Goal: Task Accomplishment & Management: Manage account settings

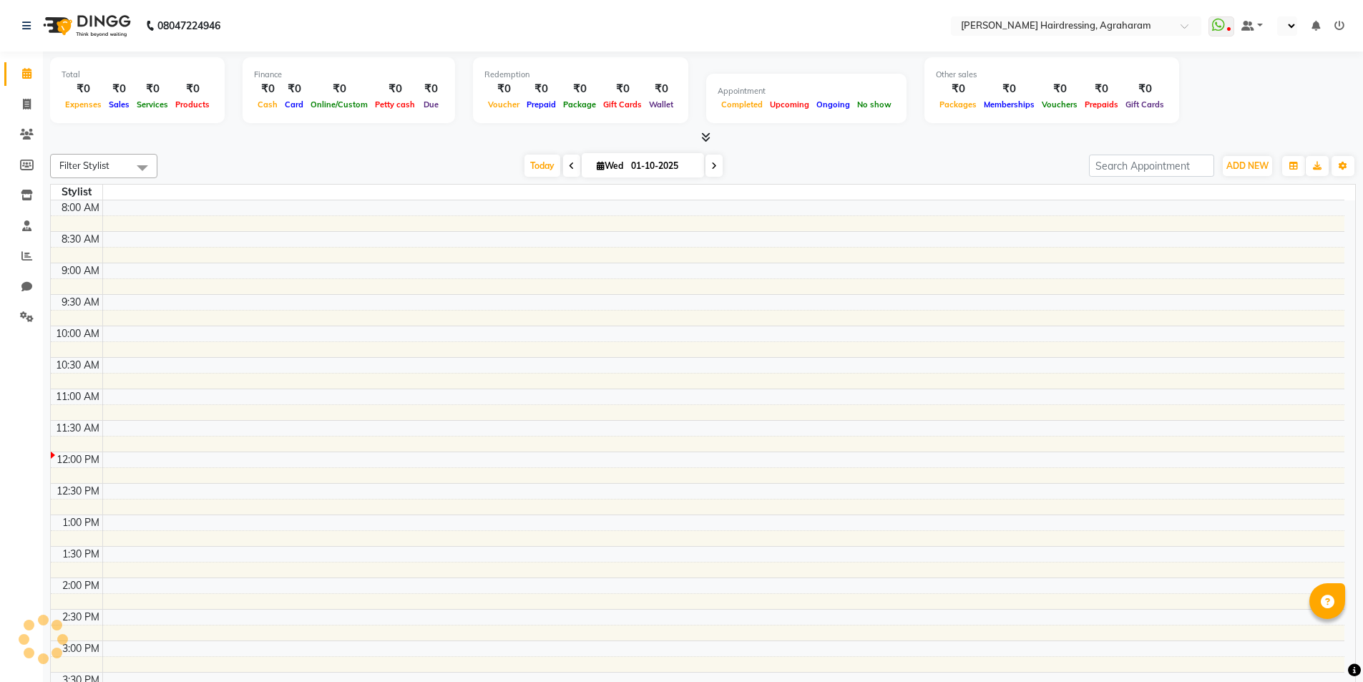
scroll to position [253, 0]
select select "en"
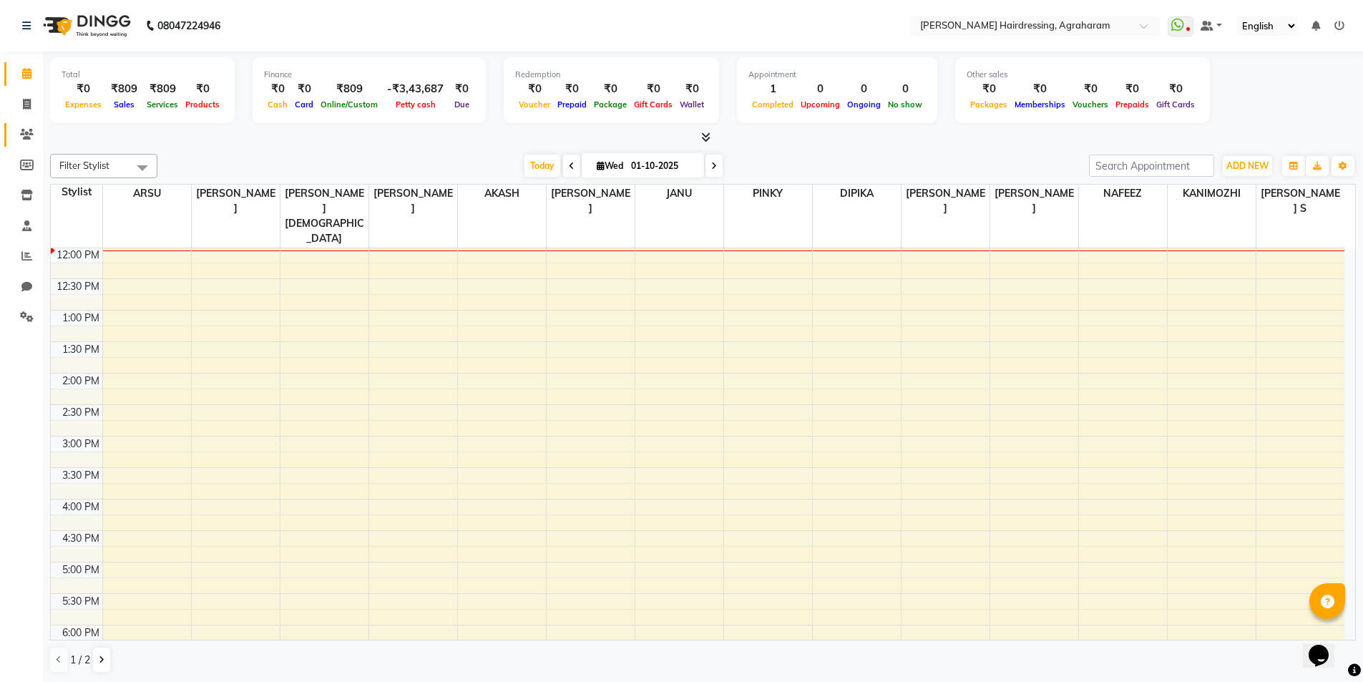
scroll to position [0, 0]
click at [23, 99] on icon at bounding box center [27, 104] width 8 height 11
select select "service"
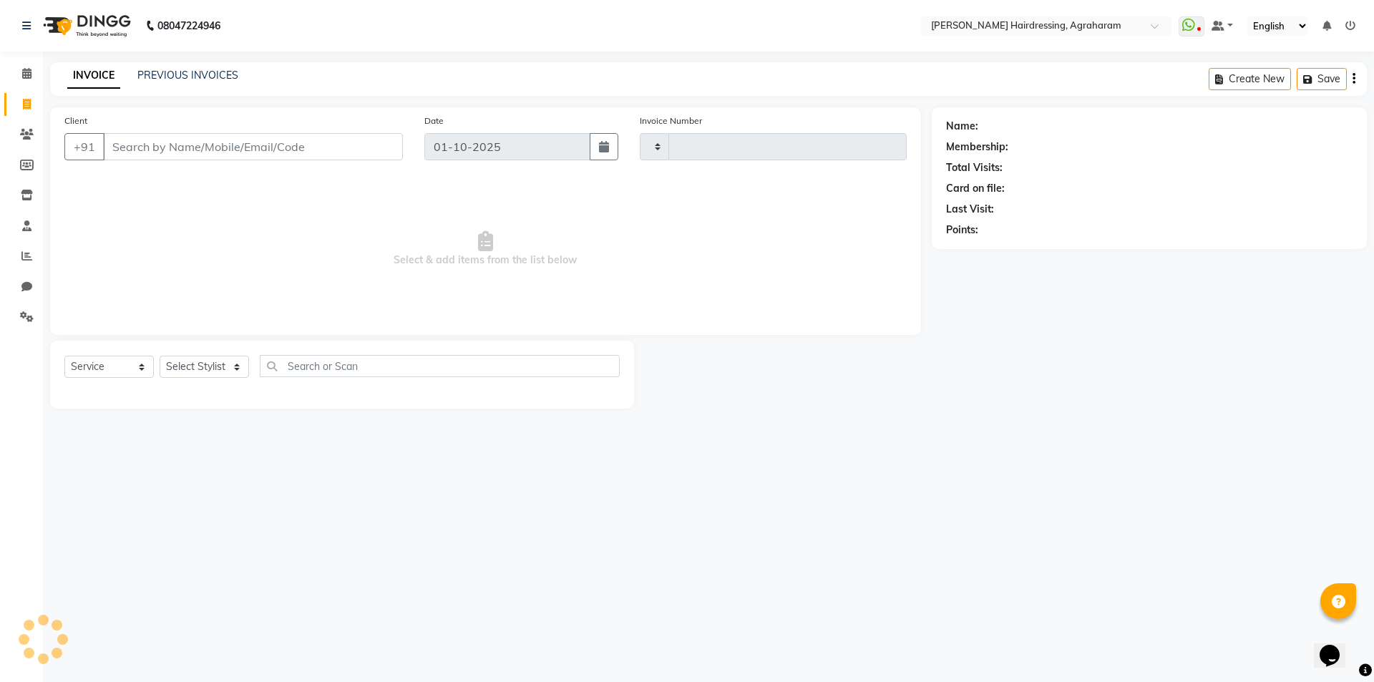
type input "3079"
select select "7962"
click at [168, 79] on link "PREVIOUS INVOICES" at bounding box center [187, 75] width 101 height 13
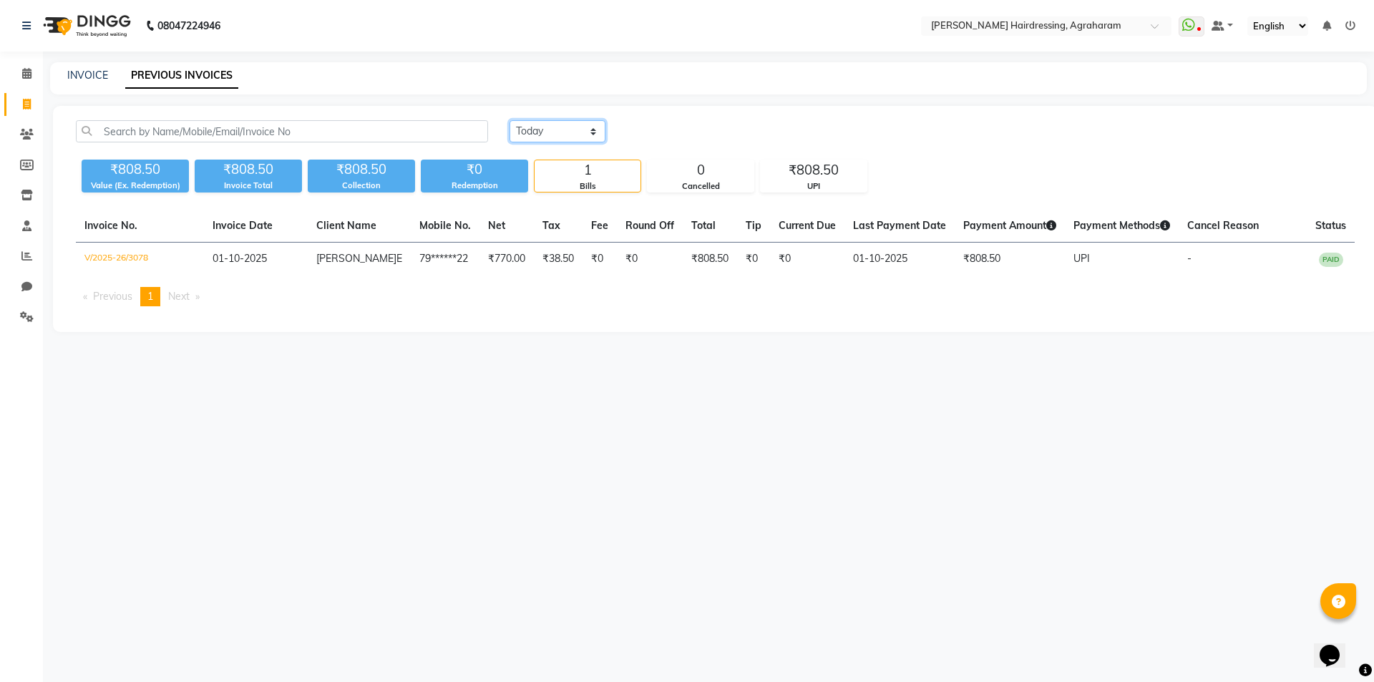
click at [560, 139] on select "[DATE] [DATE] Custom Range" at bounding box center [558, 131] width 96 height 22
select select "range"
click at [510, 120] on select "[DATE] [DATE] Custom Range" at bounding box center [558, 131] width 96 height 22
click at [679, 129] on input "01-10-2025" at bounding box center [674, 132] width 100 height 20
select select "10"
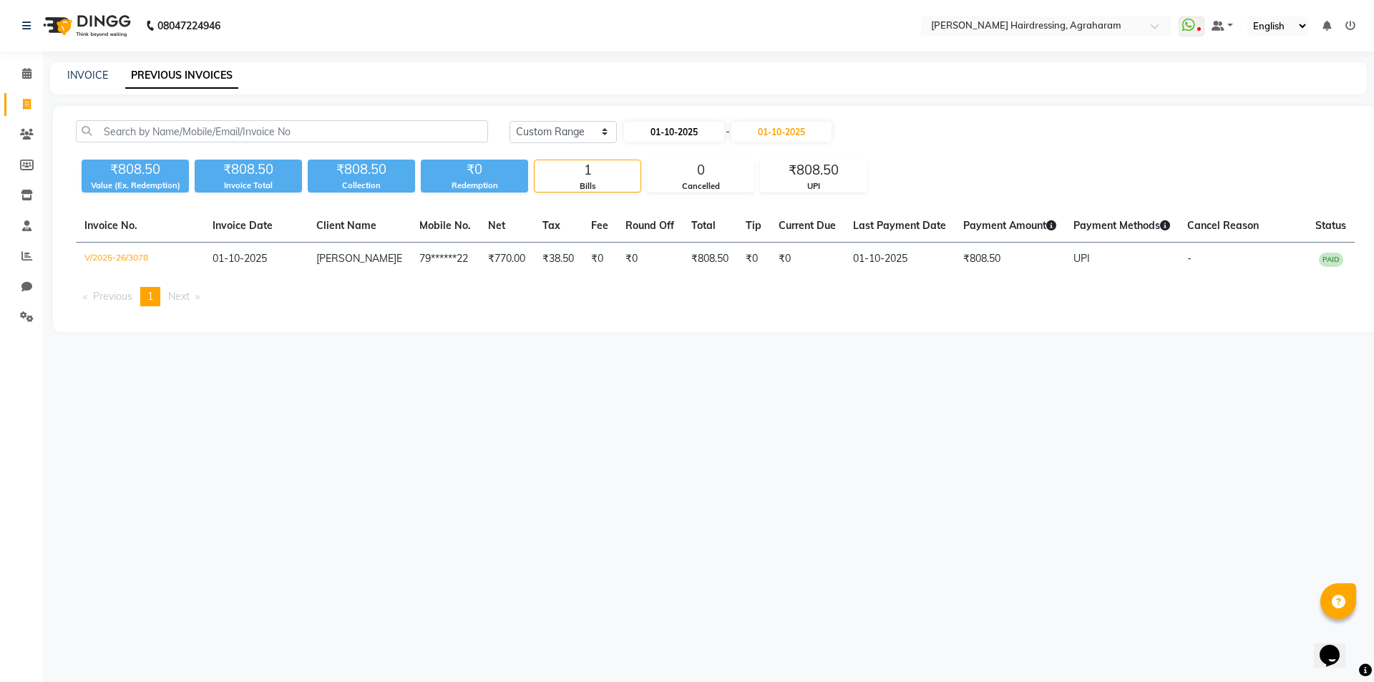
select select "2025"
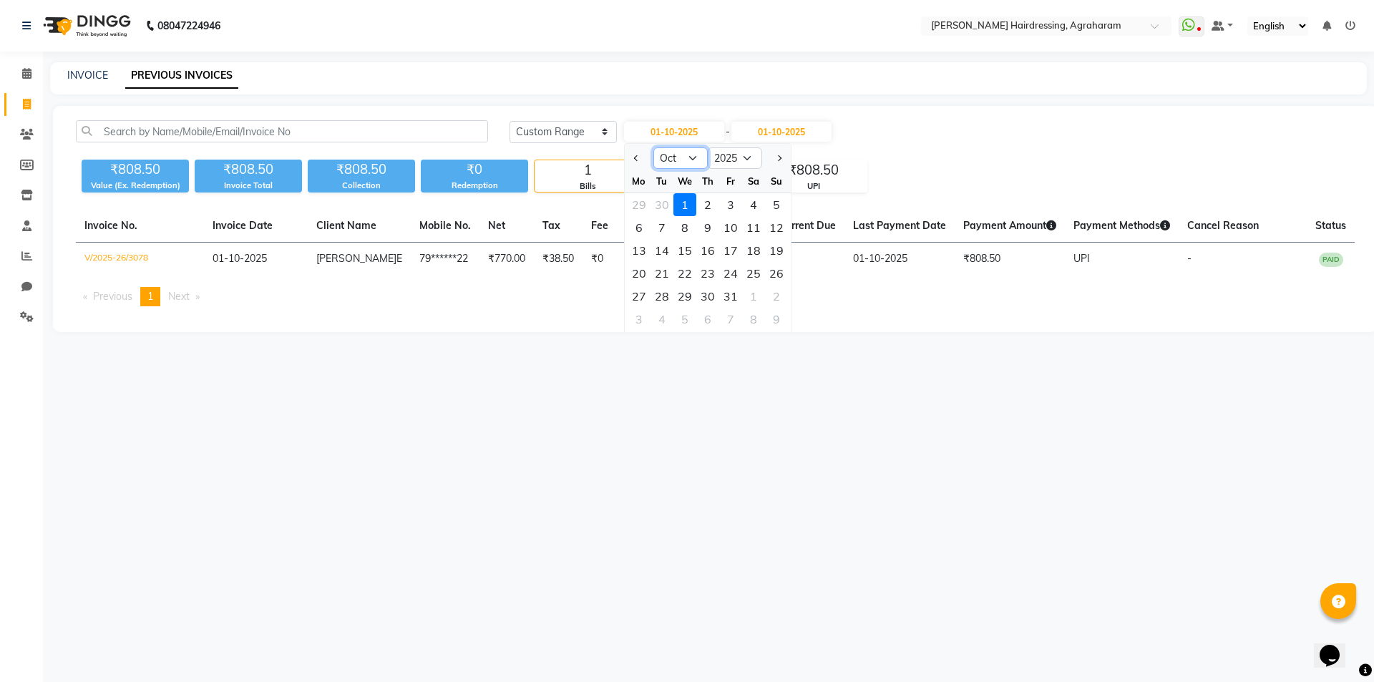
click at [681, 157] on select "Jan Feb Mar Apr May Jun [DATE] Aug Sep Oct Nov Dec" at bounding box center [680, 157] width 54 height 21
select select "9"
click at [653, 147] on select "Jan Feb Mar Apr May Jun [DATE] Aug Sep Oct Nov Dec" at bounding box center [680, 157] width 54 height 21
click at [776, 246] on div "21" at bounding box center [776, 250] width 23 height 23
type input "[DATE]"
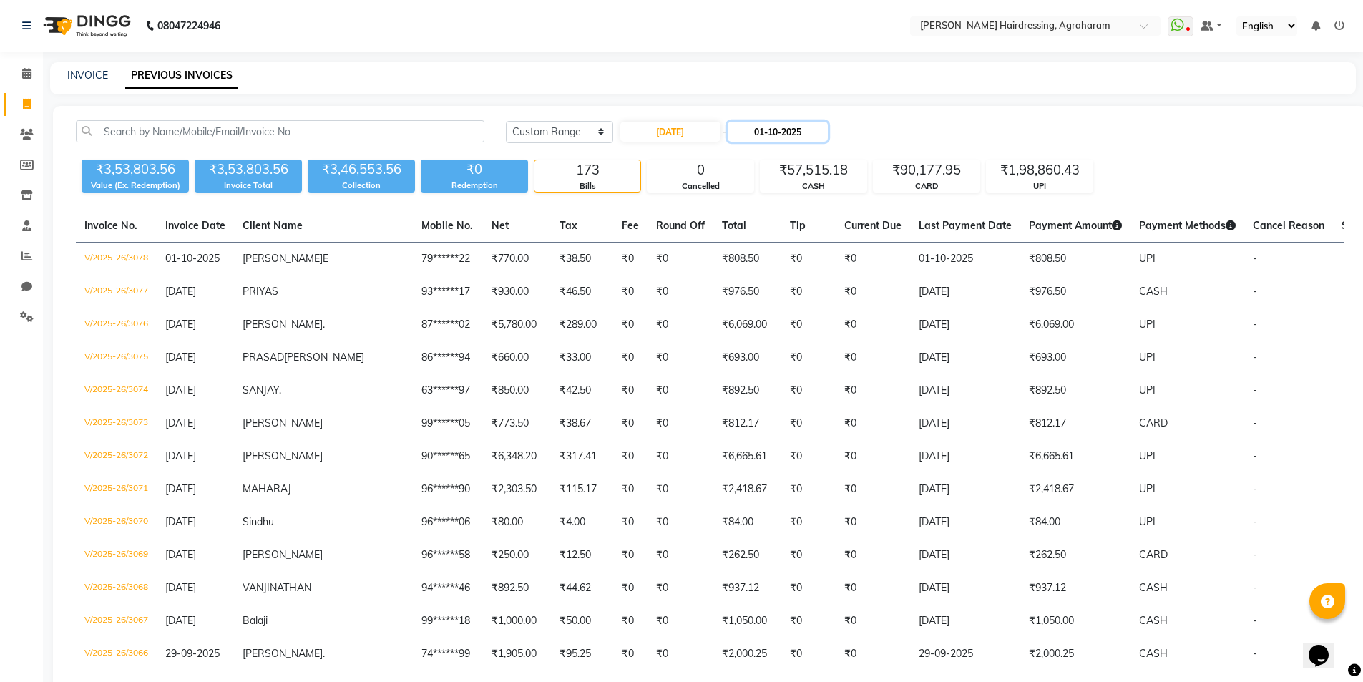
click at [791, 136] on input "01-10-2025" at bounding box center [778, 132] width 100 height 20
select select "10"
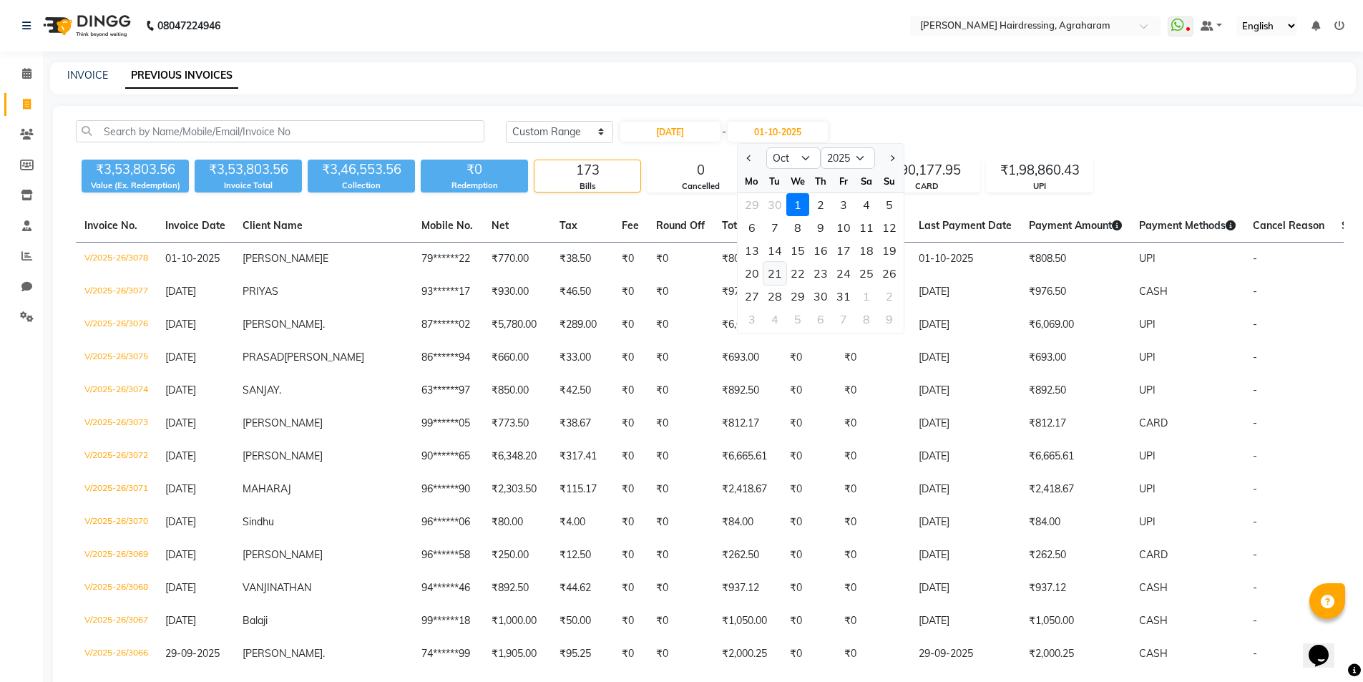
click at [772, 278] on div "21" at bounding box center [775, 273] width 23 height 23
type input "[DATE]"
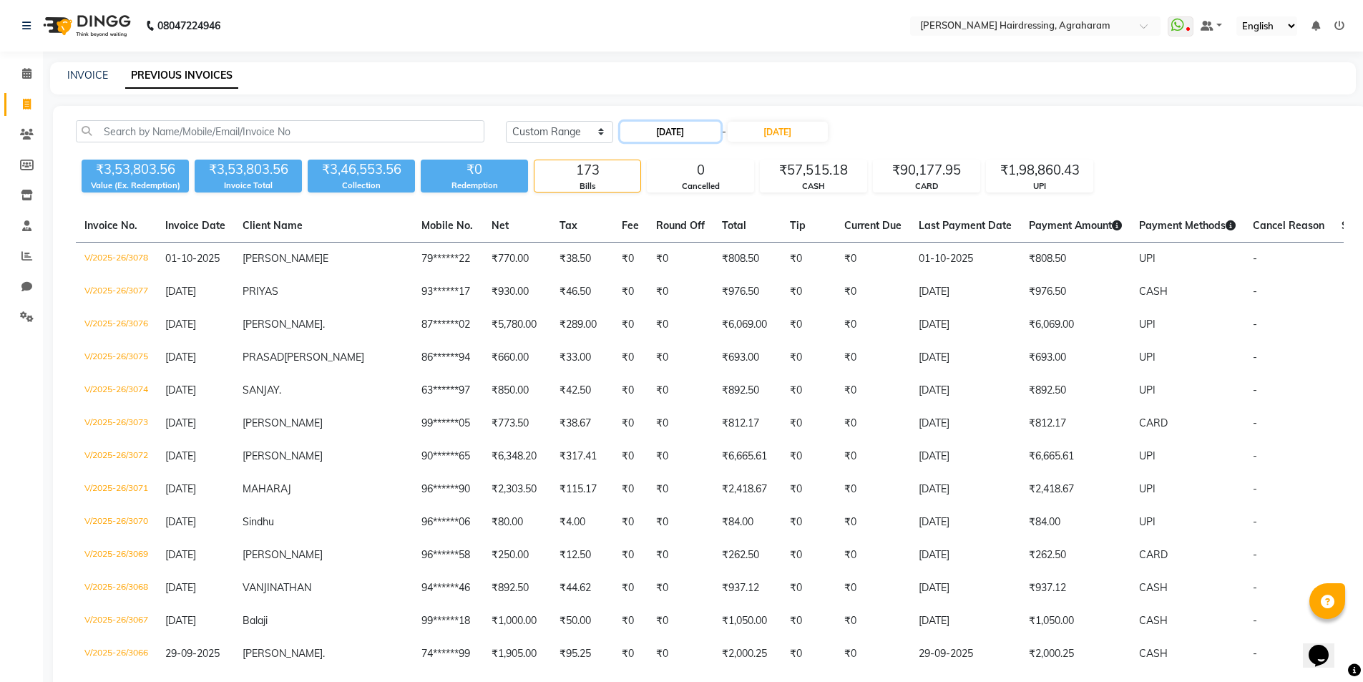
click at [677, 133] on input "[DATE]" at bounding box center [670, 132] width 100 height 20
select select "9"
select select "2025"
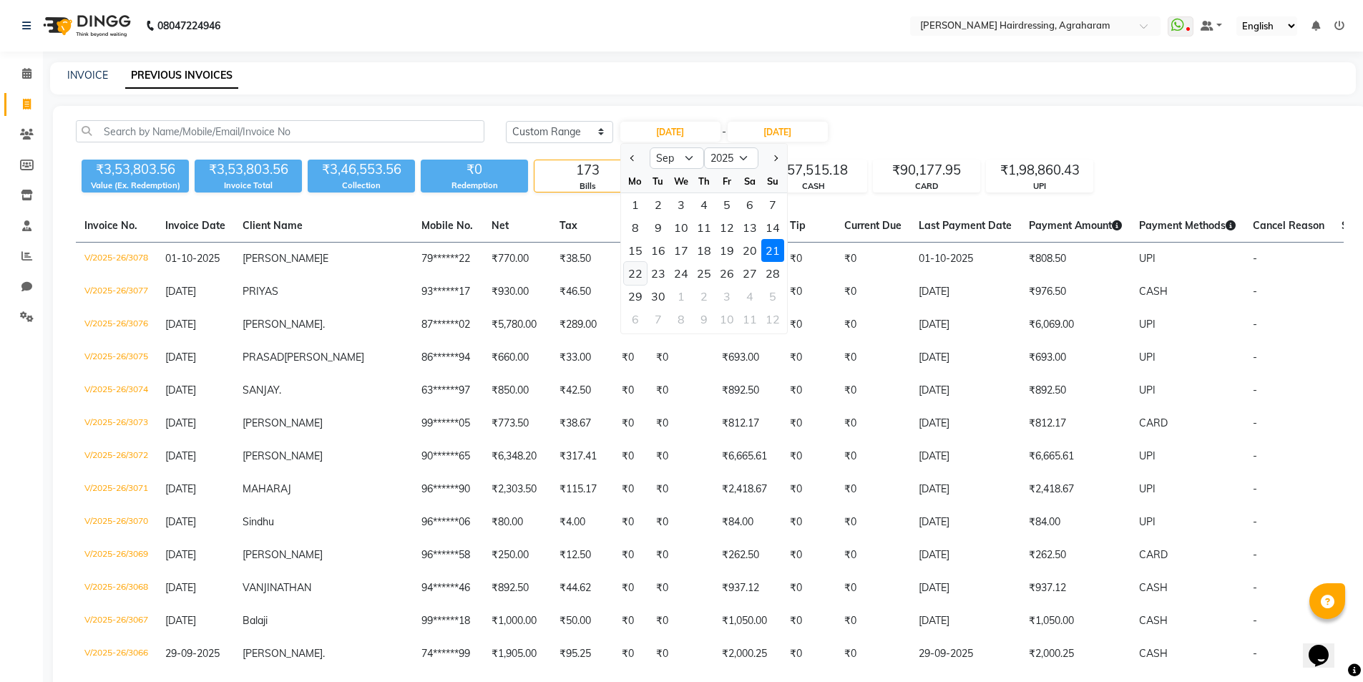
click at [638, 279] on div "22" at bounding box center [635, 273] width 23 height 23
type input "[DATE]"
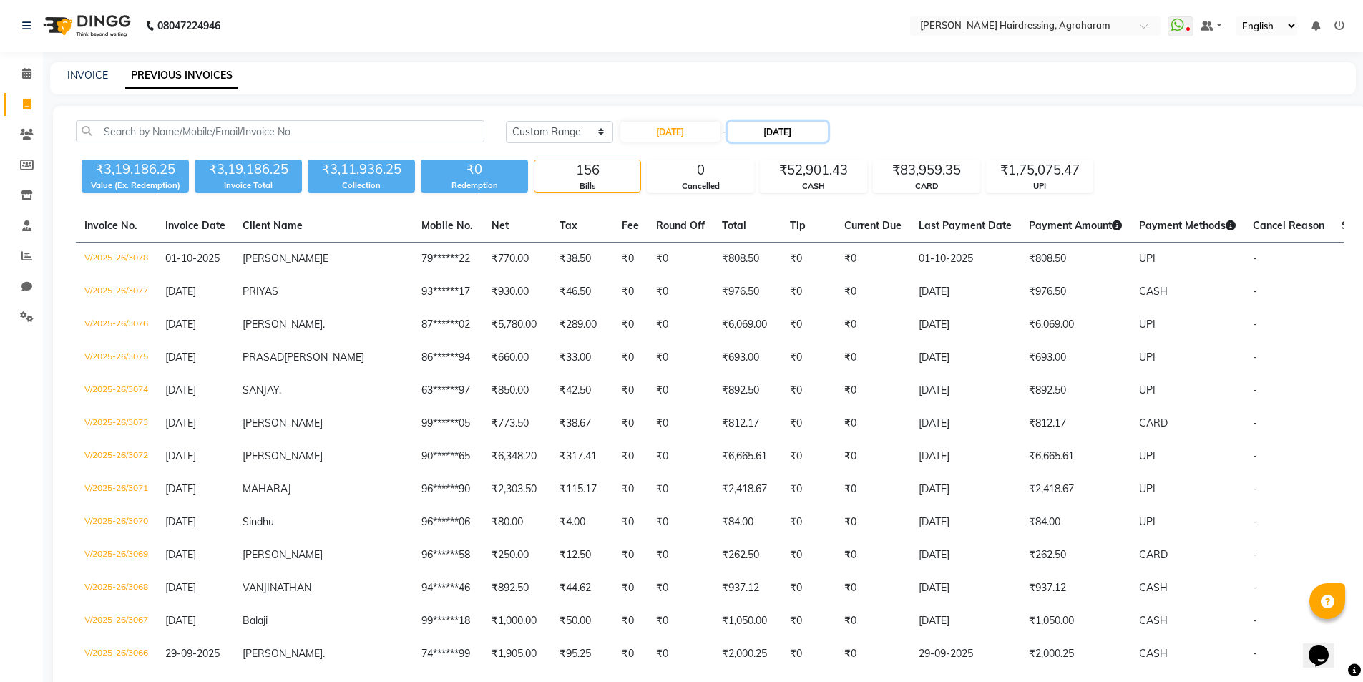
click at [782, 135] on input "[DATE]" at bounding box center [778, 132] width 100 height 20
select select "10"
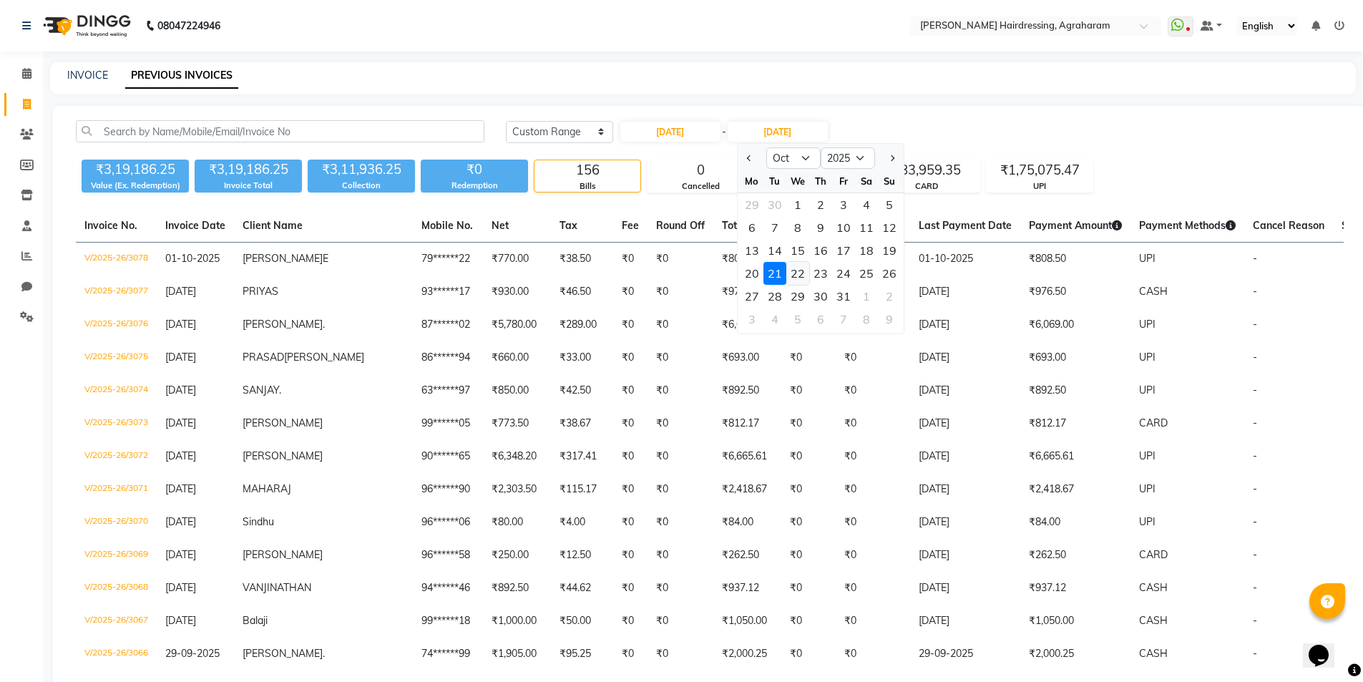
click at [805, 279] on div "22" at bounding box center [797, 273] width 23 height 23
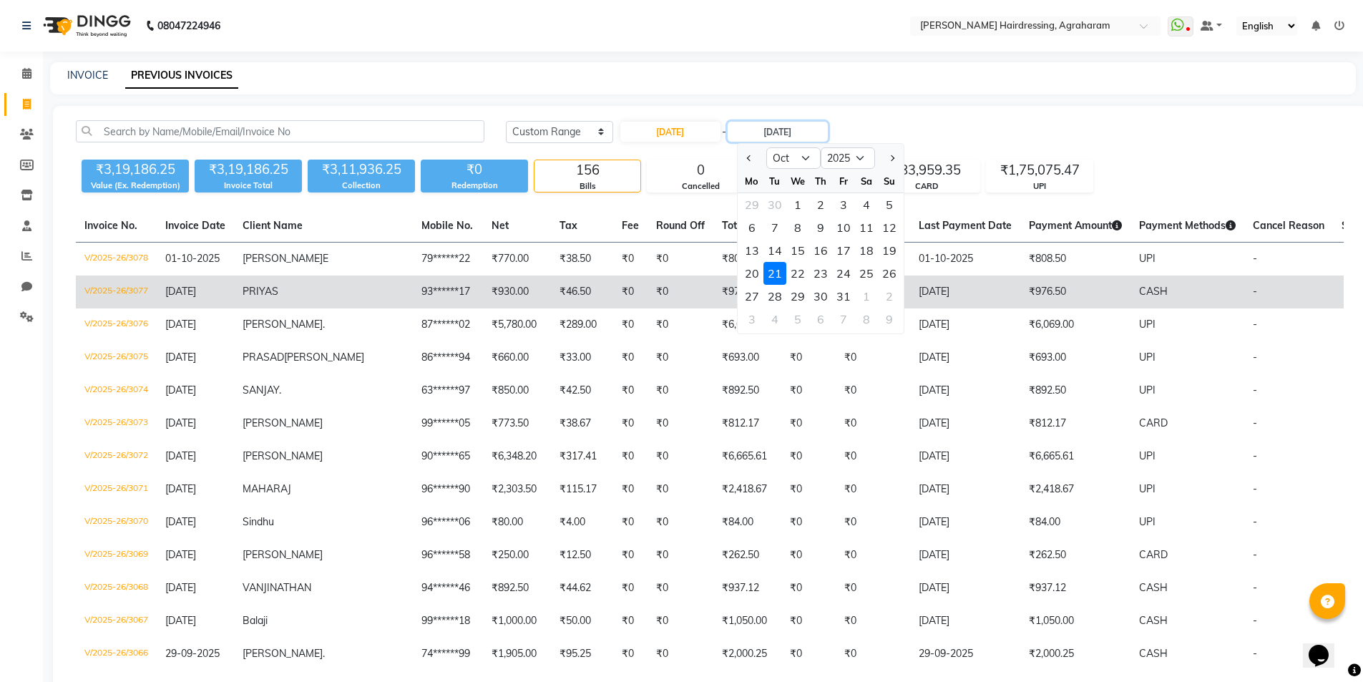
type input "[DATE]"
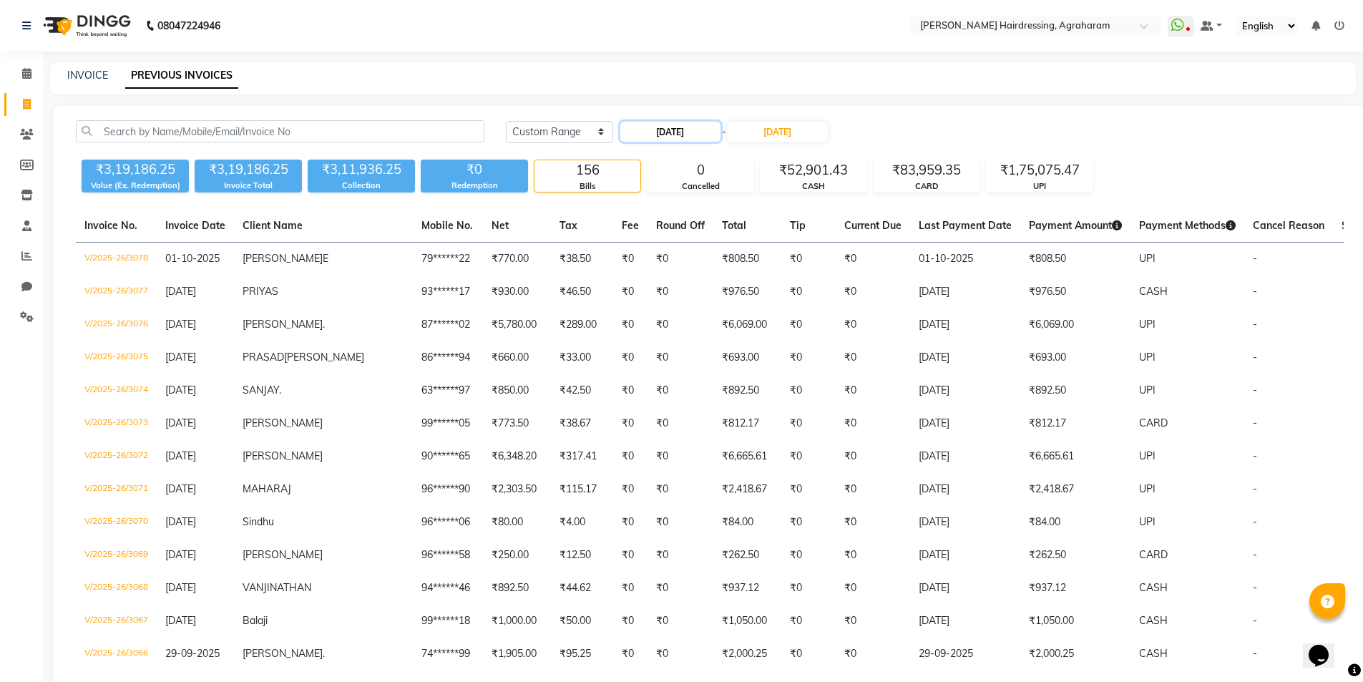
click at [678, 130] on input "[DATE]" at bounding box center [670, 132] width 100 height 20
select select "9"
select select "2025"
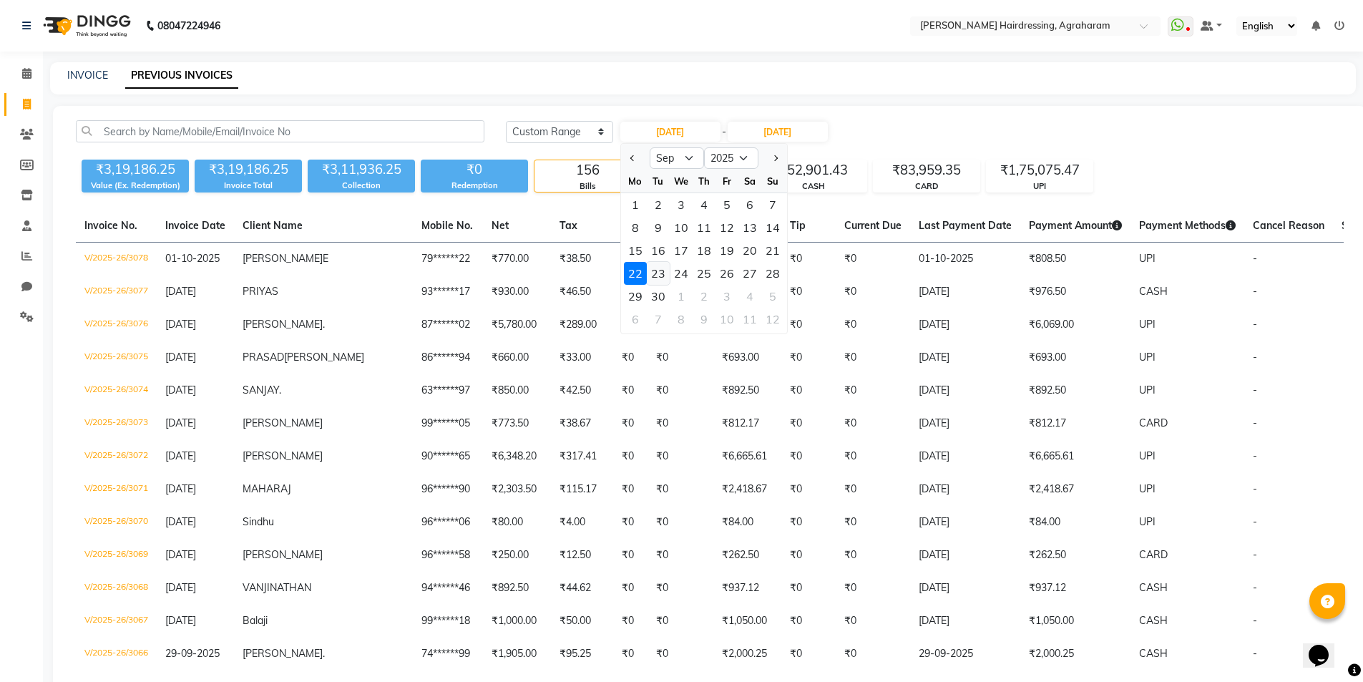
click at [660, 274] on div "23" at bounding box center [658, 273] width 23 height 23
type input "[DATE]"
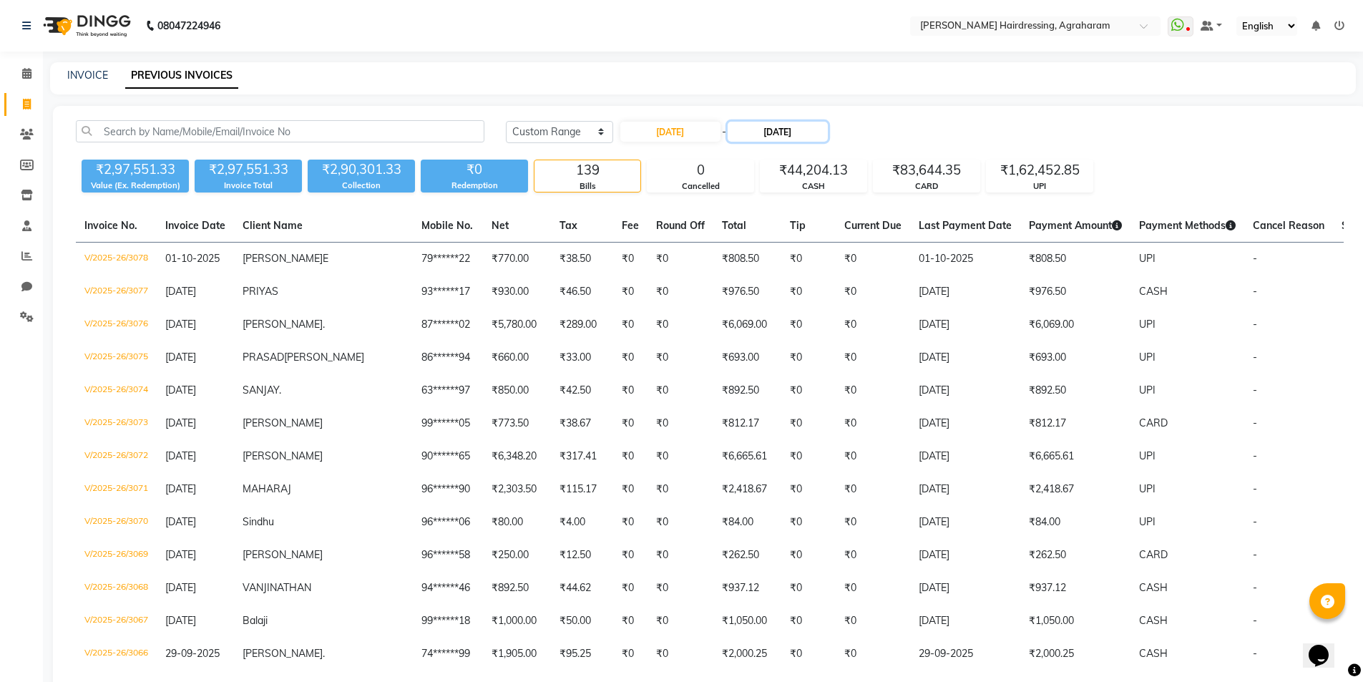
click at [801, 138] on input "[DATE]" at bounding box center [778, 132] width 100 height 20
select select "10"
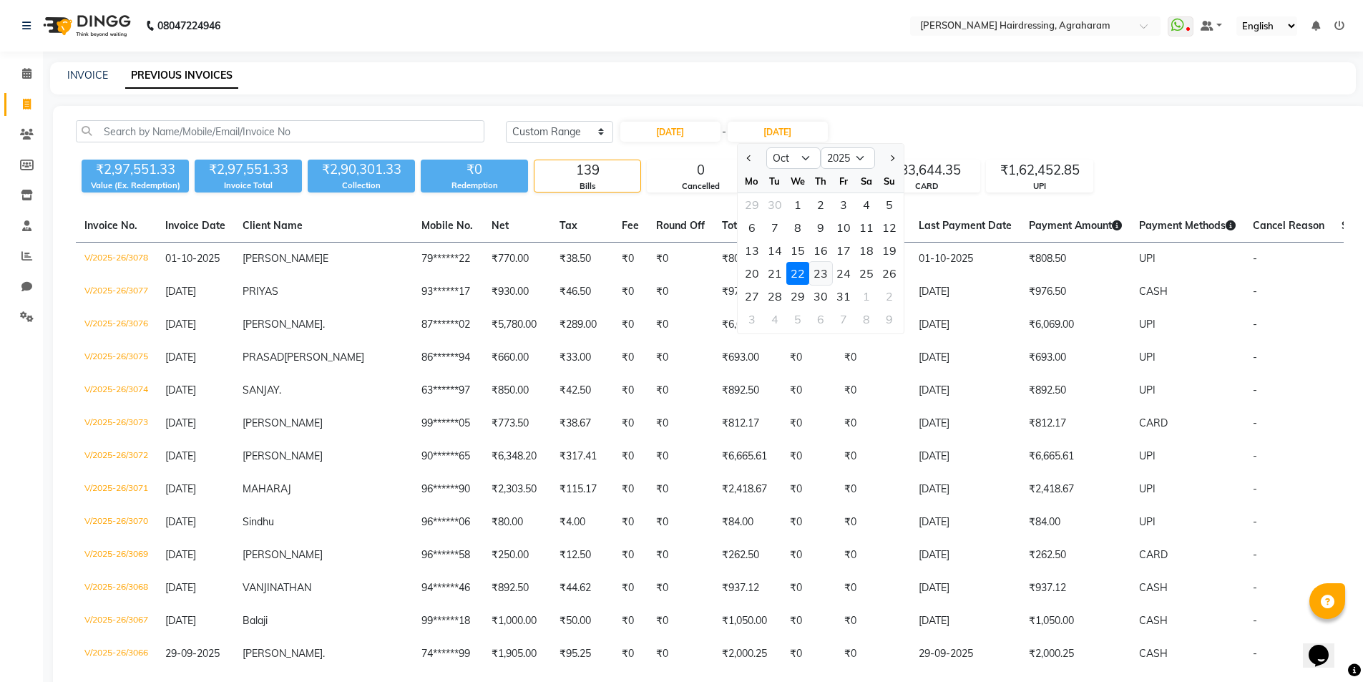
click at [826, 274] on div "23" at bounding box center [820, 273] width 23 height 23
type input "[DATE]"
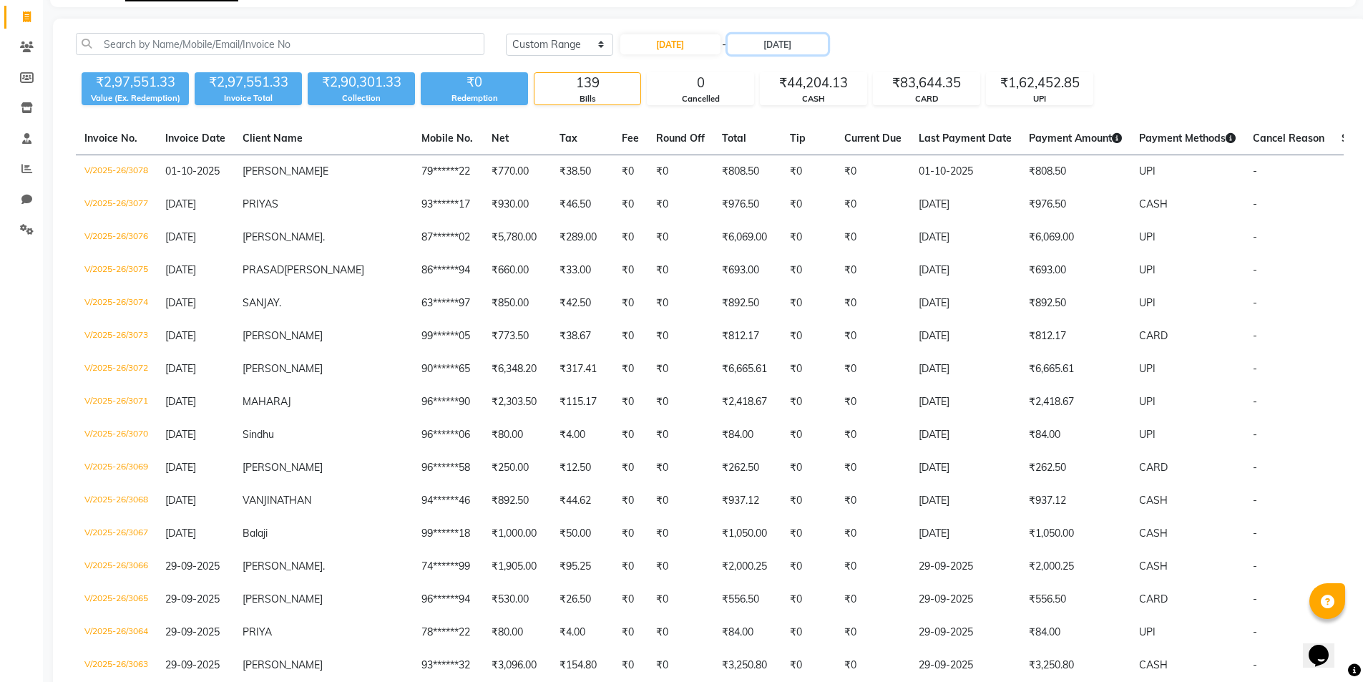
scroll to position [62, 0]
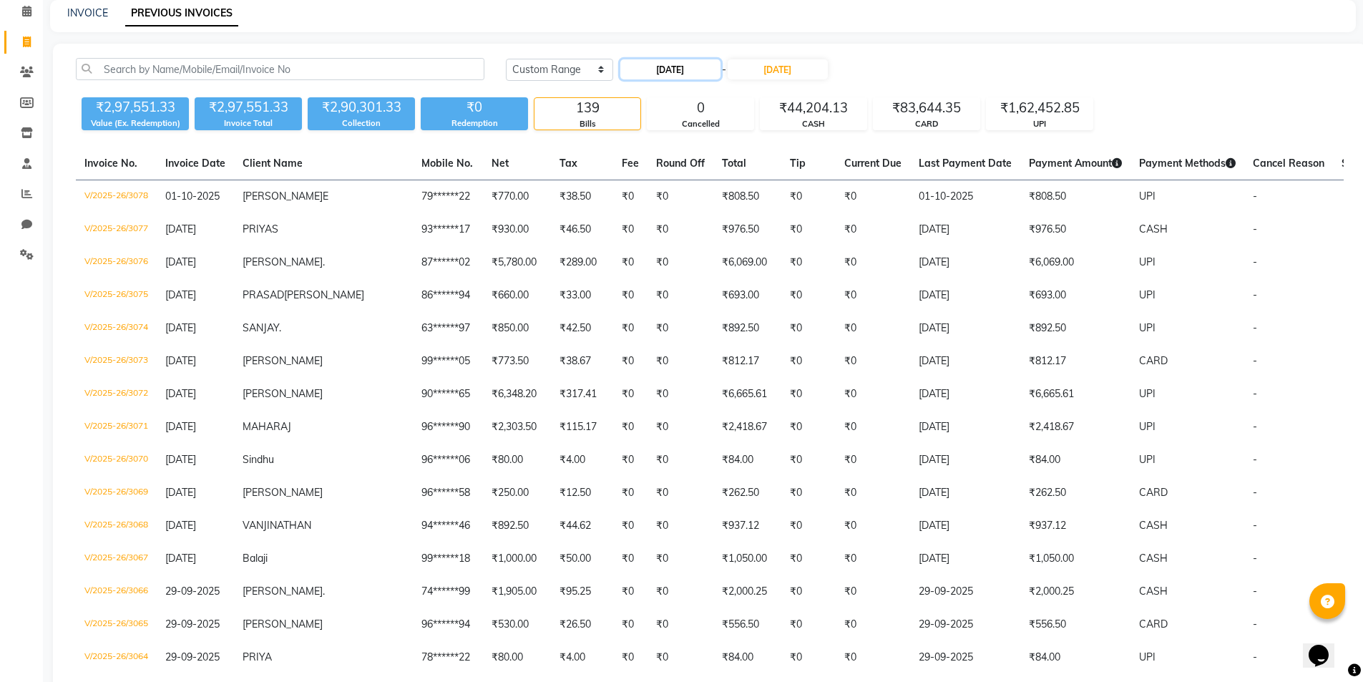
click at [683, 71] on input "[DATE]" at bounding box center [670, 69] width 100 height 20
select select "9"
select select "2025"
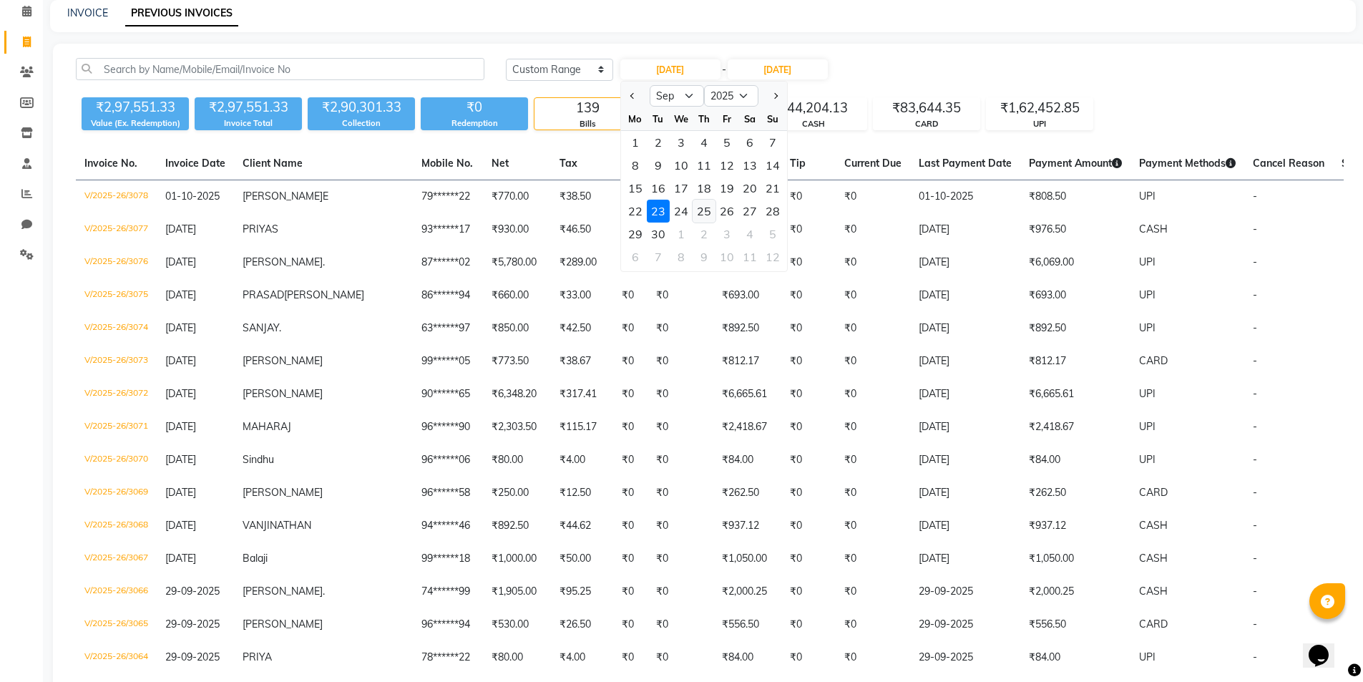
click at [702, 213] on div "25" at bounding box center [704, 211] width 23 height 23
type input "[DATE]"
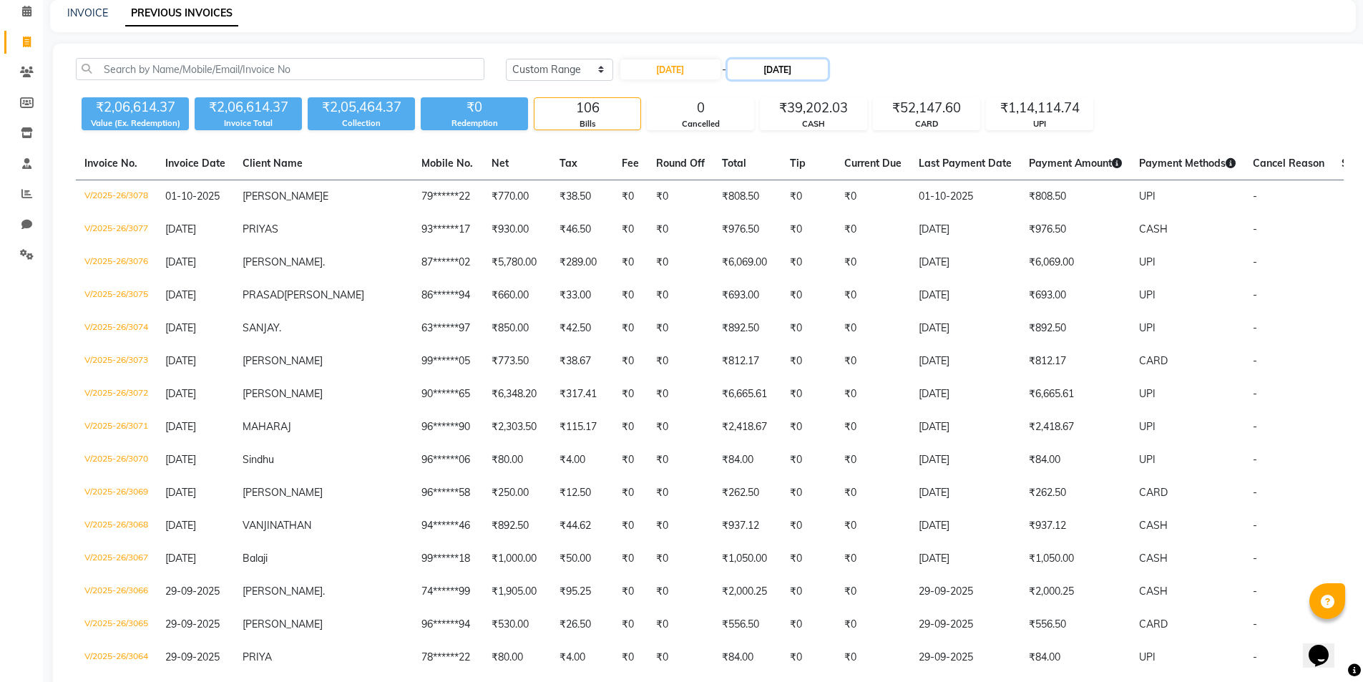
click at [801, 67] on input "[DATE]" at bounding box center [778, 69] width 100 height 20
select select "10"
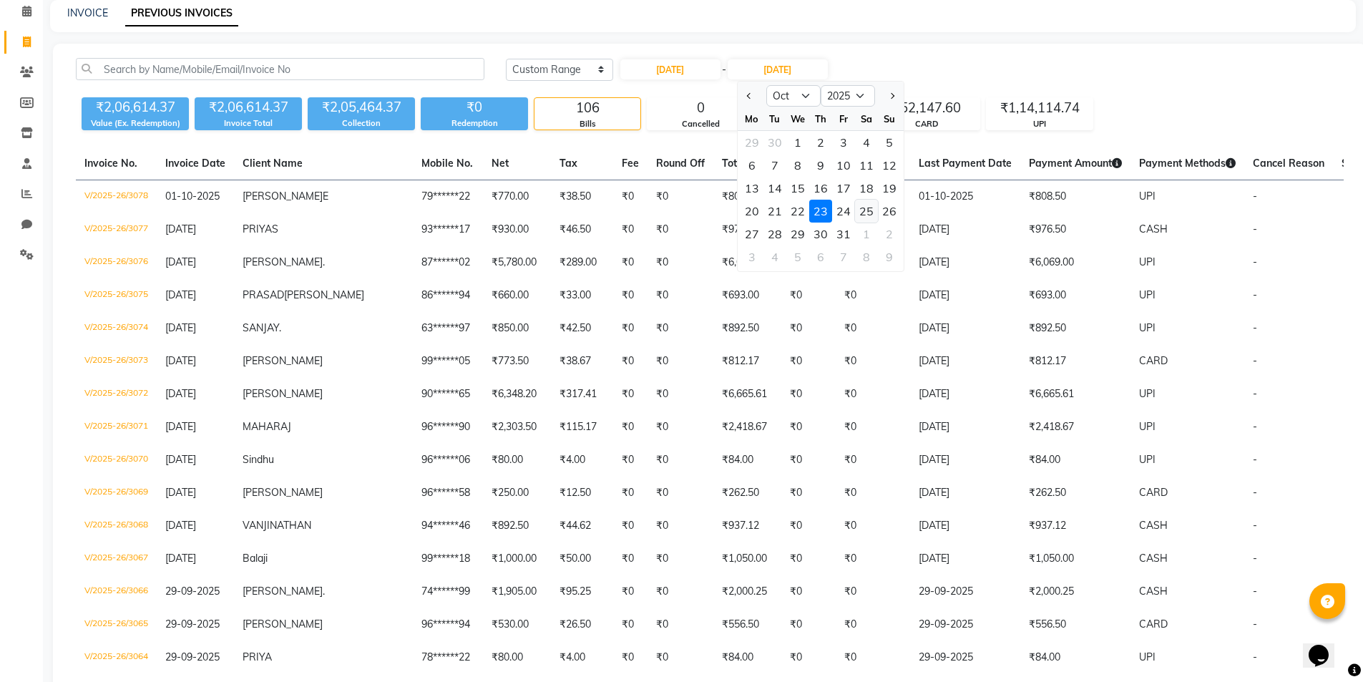
click at [863, 215] on div "25" at bounding box center [866, 211] width 23 height 23
type input "[DATE]"
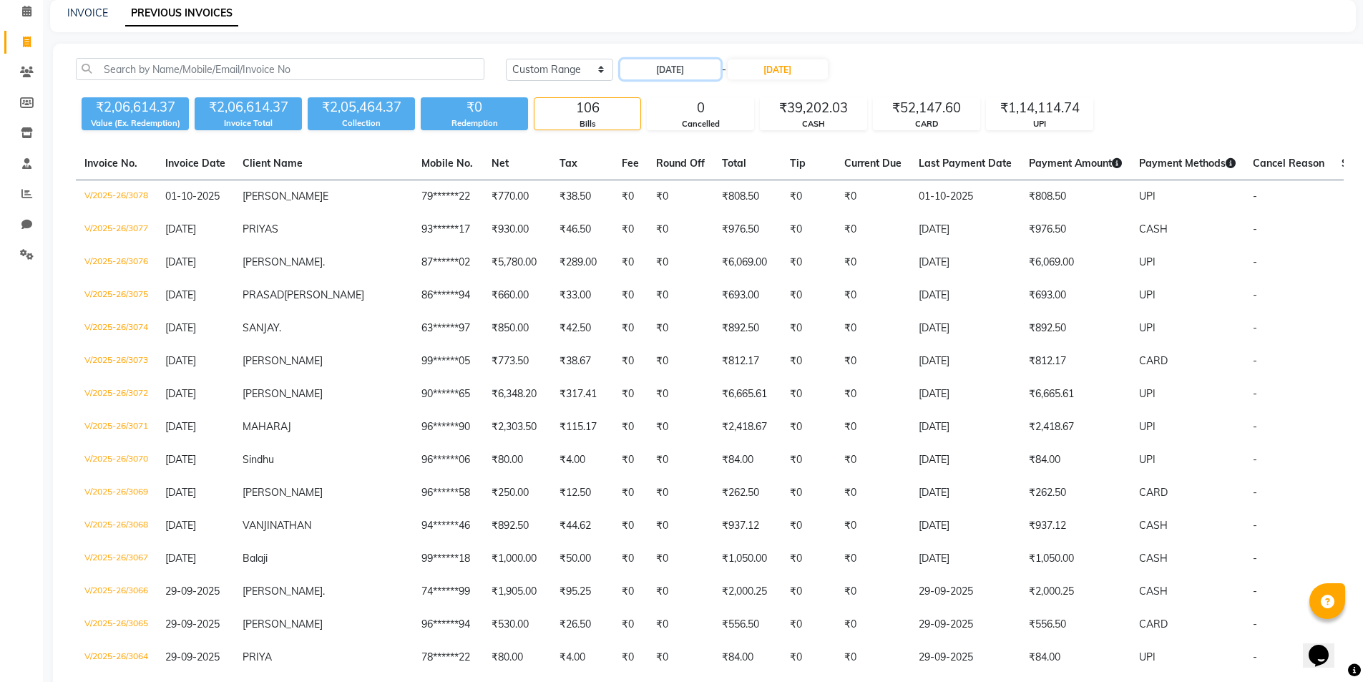
click at [659, 74] on input "[DATE]" at bounding box center [670, 69] width 100 height 20
select select "9"
select select "2025"
click at [653, 217] on div "23" at bounding box center [658, 211] width 23 height 23
type input "[DATE]"
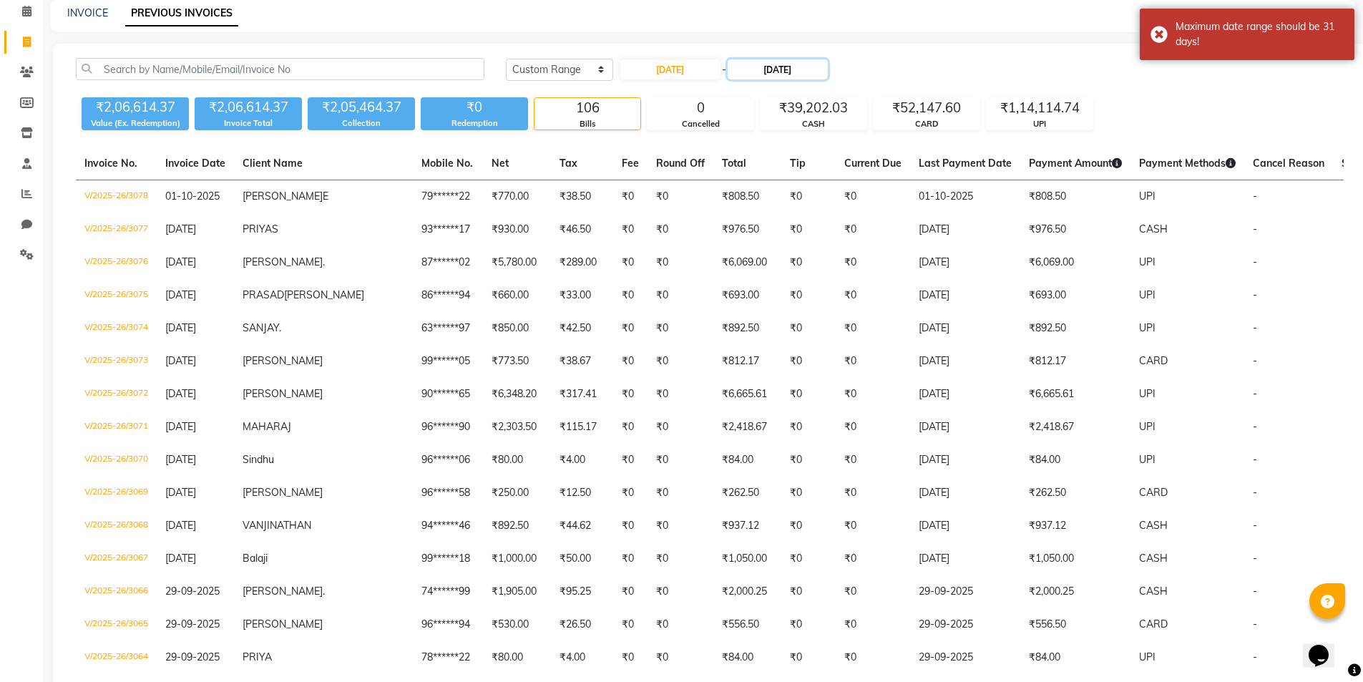
click at [783, 75] on input "[DATE]" at bounding box center [778, 69] width 100 height 20
select select "10"
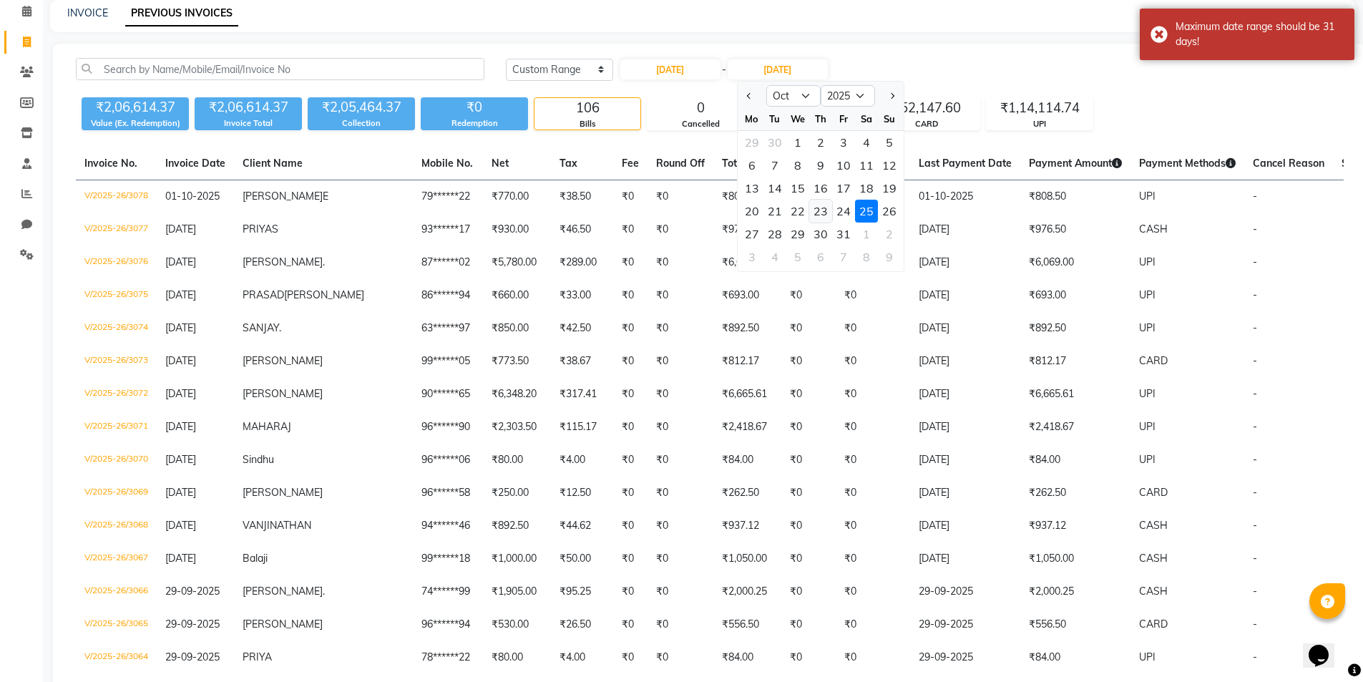
click at [822, 214] on div "23" at bounding box center [820, 211] width 23 height 23
type input "[DATE]"
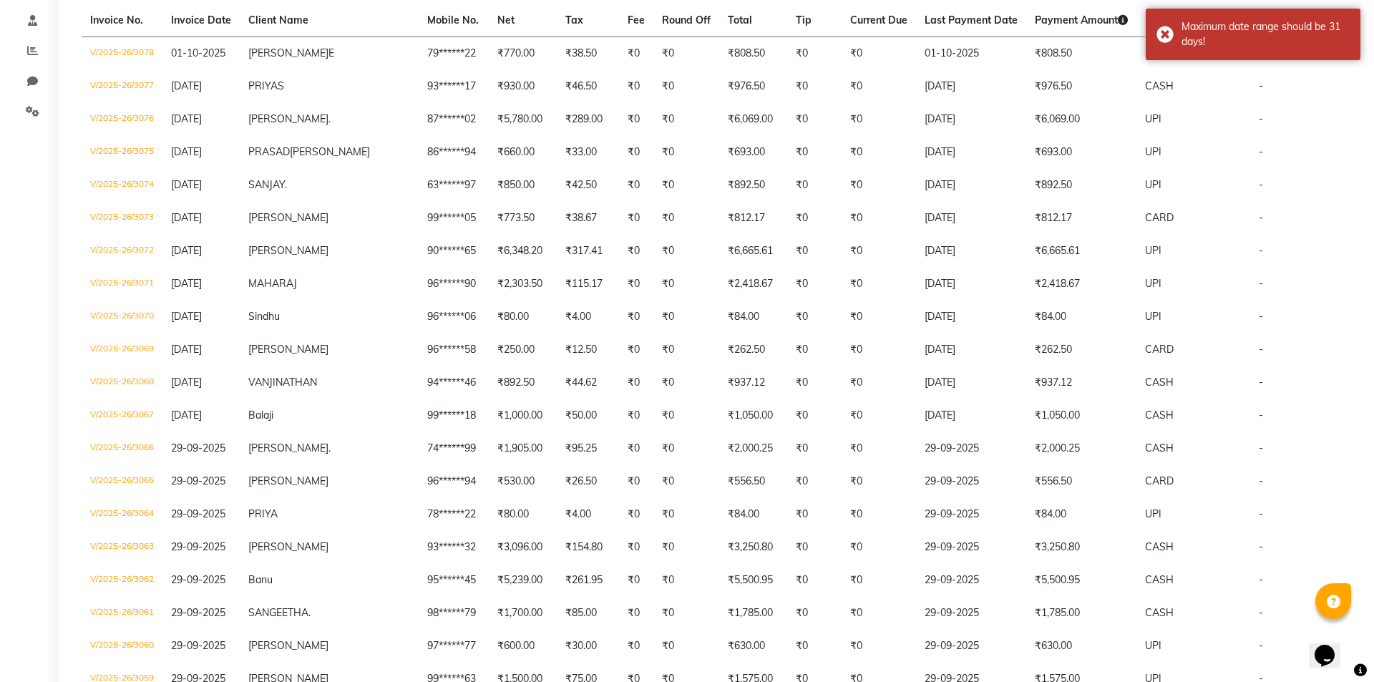
scroll to position [0, 0]
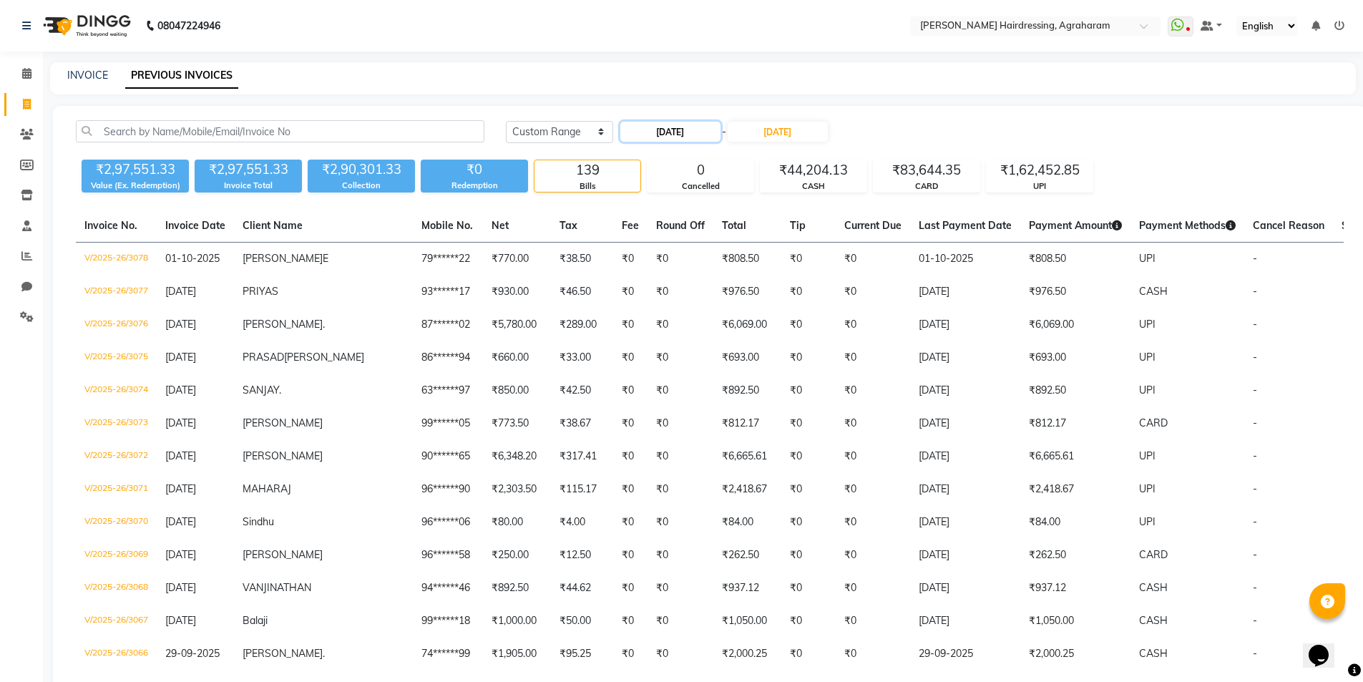
click at [671, 130] on input "[DATE]" at bounding box center [670, 132] width 100 height 20
select select "9"
select select "2025"
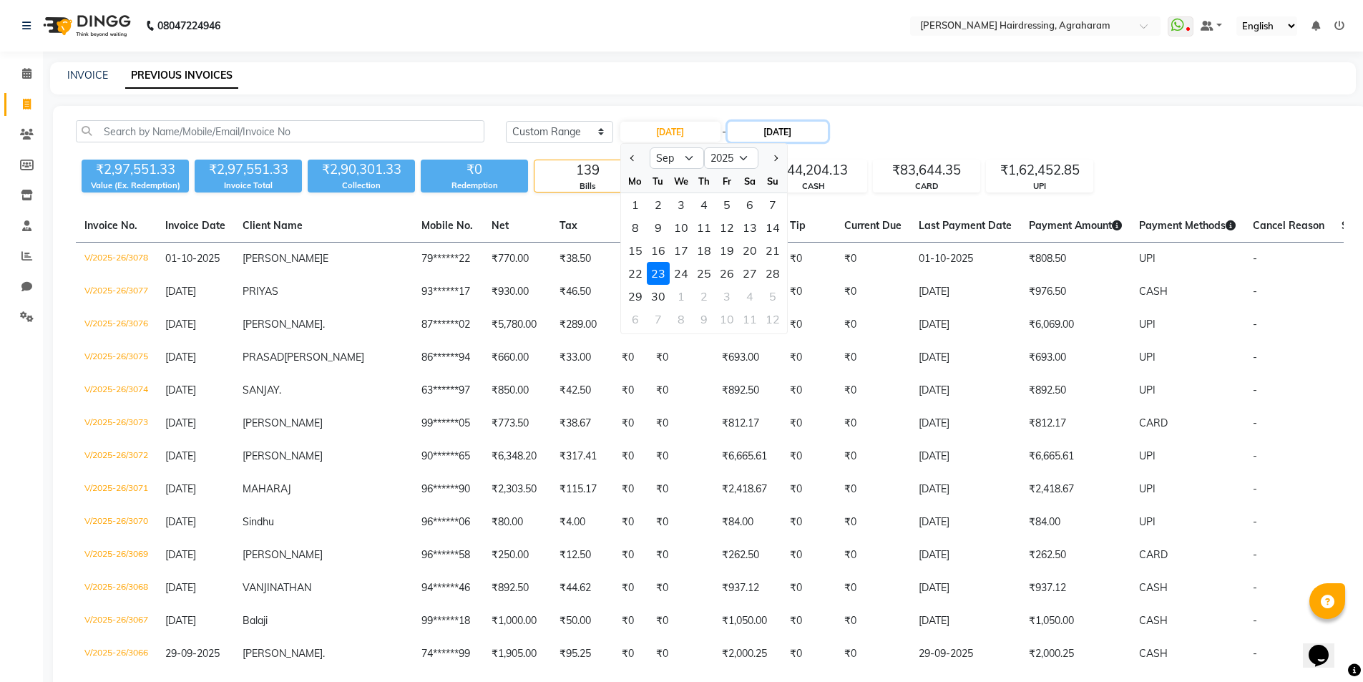
click at [789, 134] on input "[DATE]" at bounding box center [778, 132] width 100 height 20
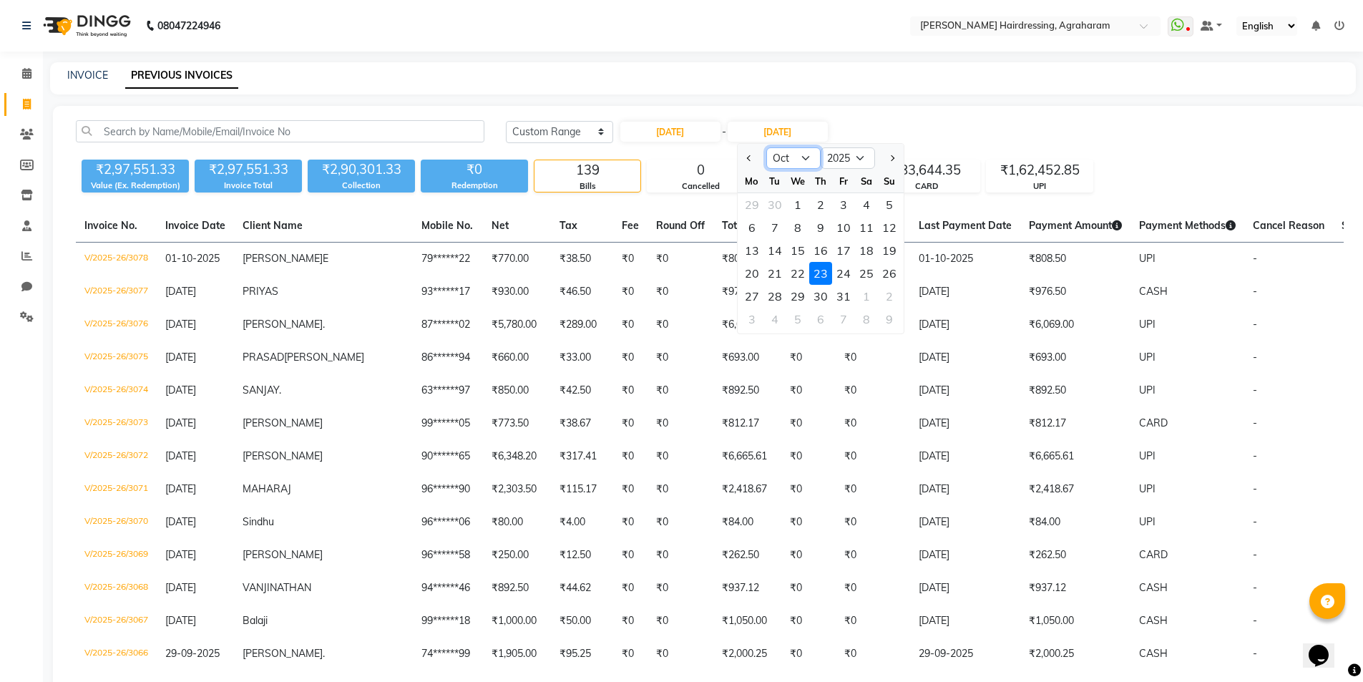
click at [802, 157] on select "Sep Oct Nov Dec" at bounding box center [793, 157] width 54 height 21
select select "9"
click at [766, 147] on select "Sep Oct Nov Dec" at bounding box center [793, 157] width 54 height 21
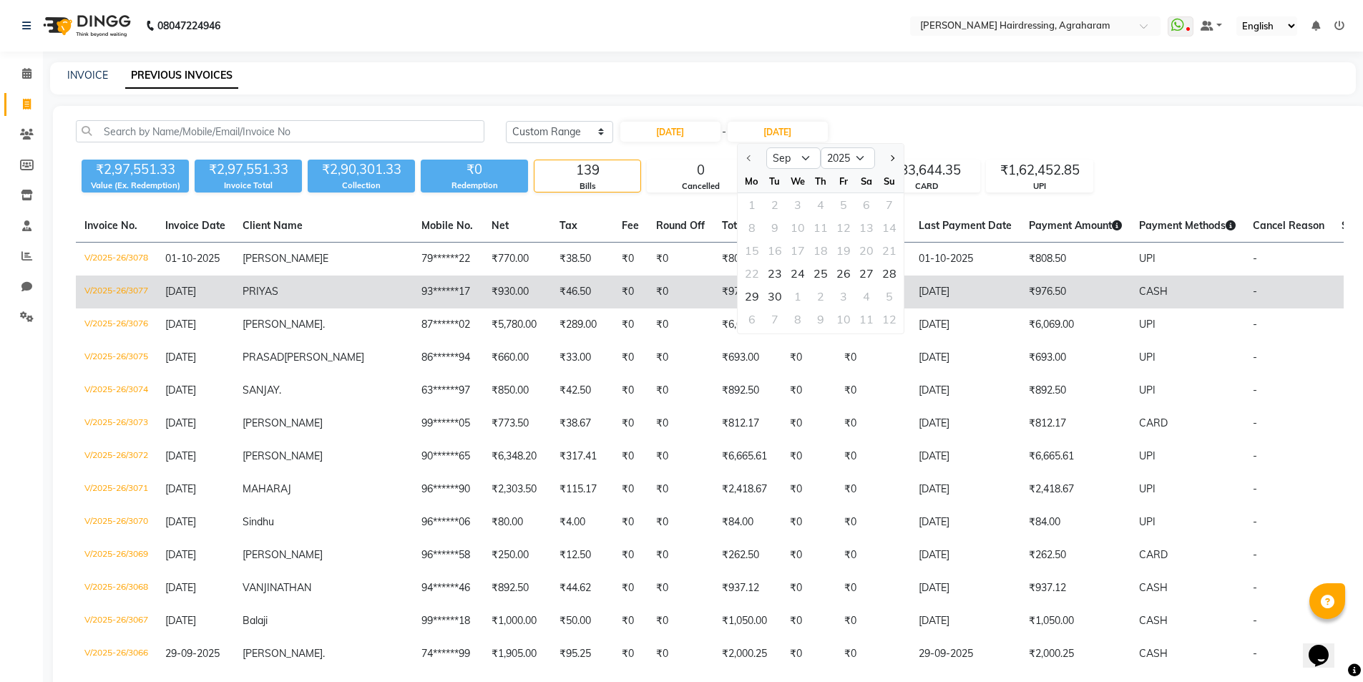
click at [780, 276] on div "23" at bounding box center [775, 273] width 23 height 23
type input "[DATE]"
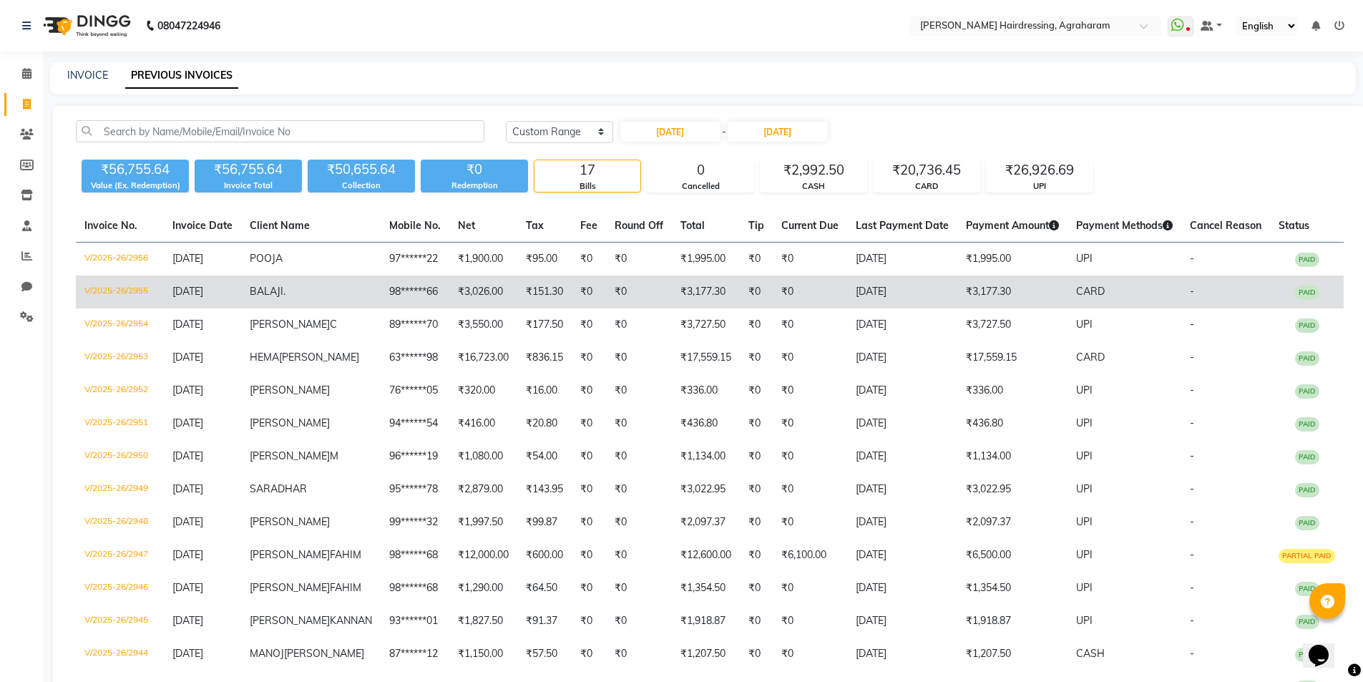
click at [383, 287] on td "98******66" at bounding box center [415, 292] width 69 height 33
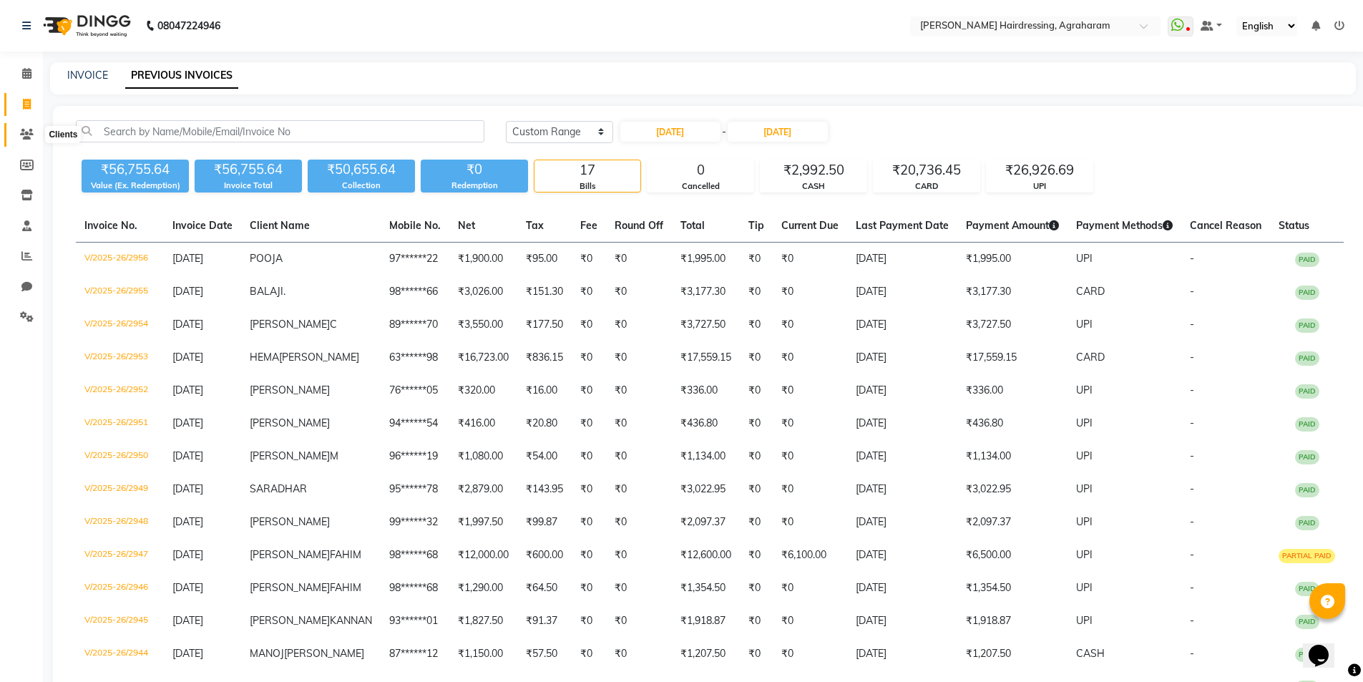
click at [22, 132] on icon at bounding box center [27, 134] width 14 height 11
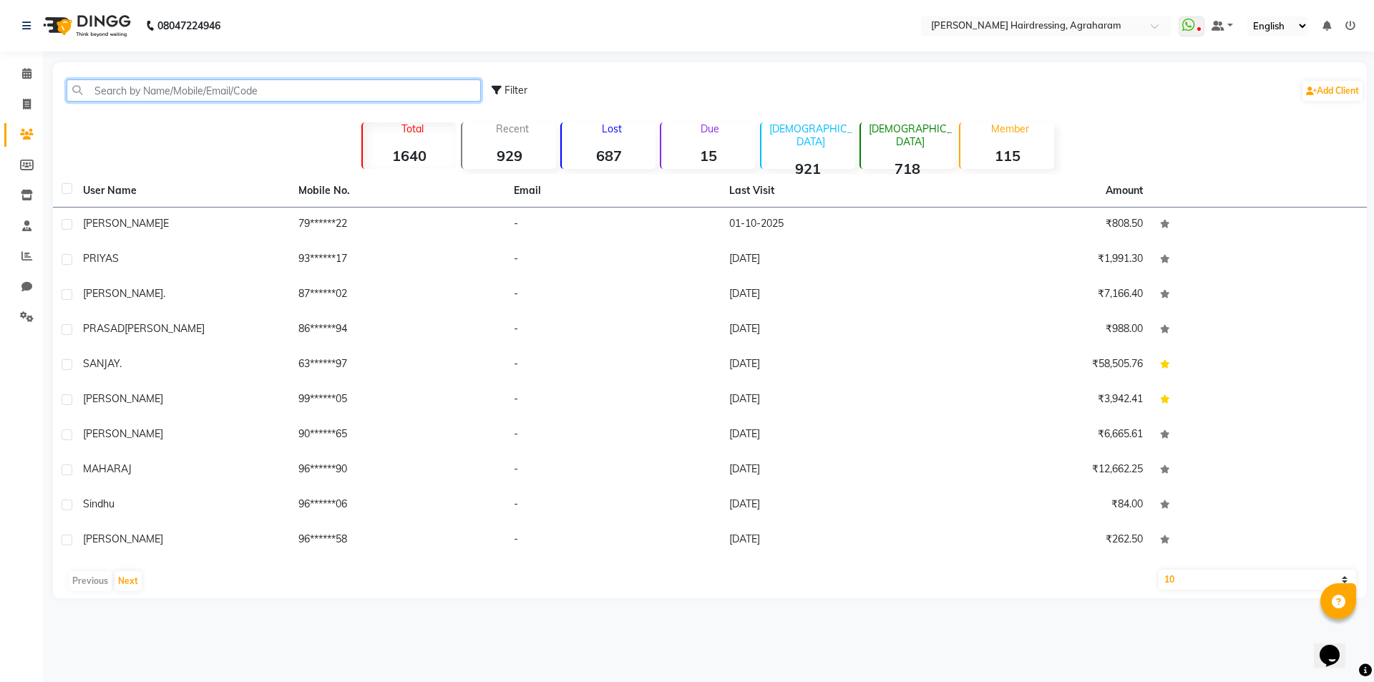
click at [149, 92] on input "text" at bounding box center [274, 90] width 414 height 22
paste input "9715544475"
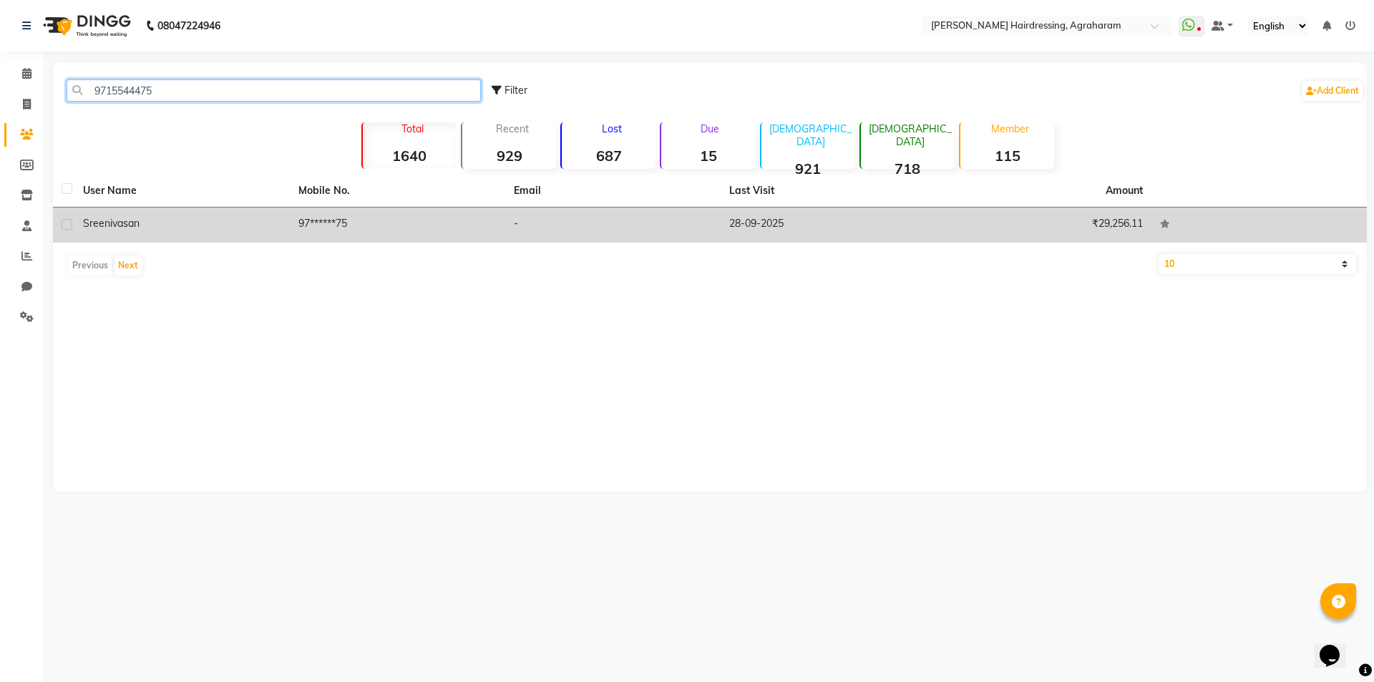
type input "9715544475"
click at [317, 220] on td "97******75" at bounding box center [397, 225] width 215 height 35
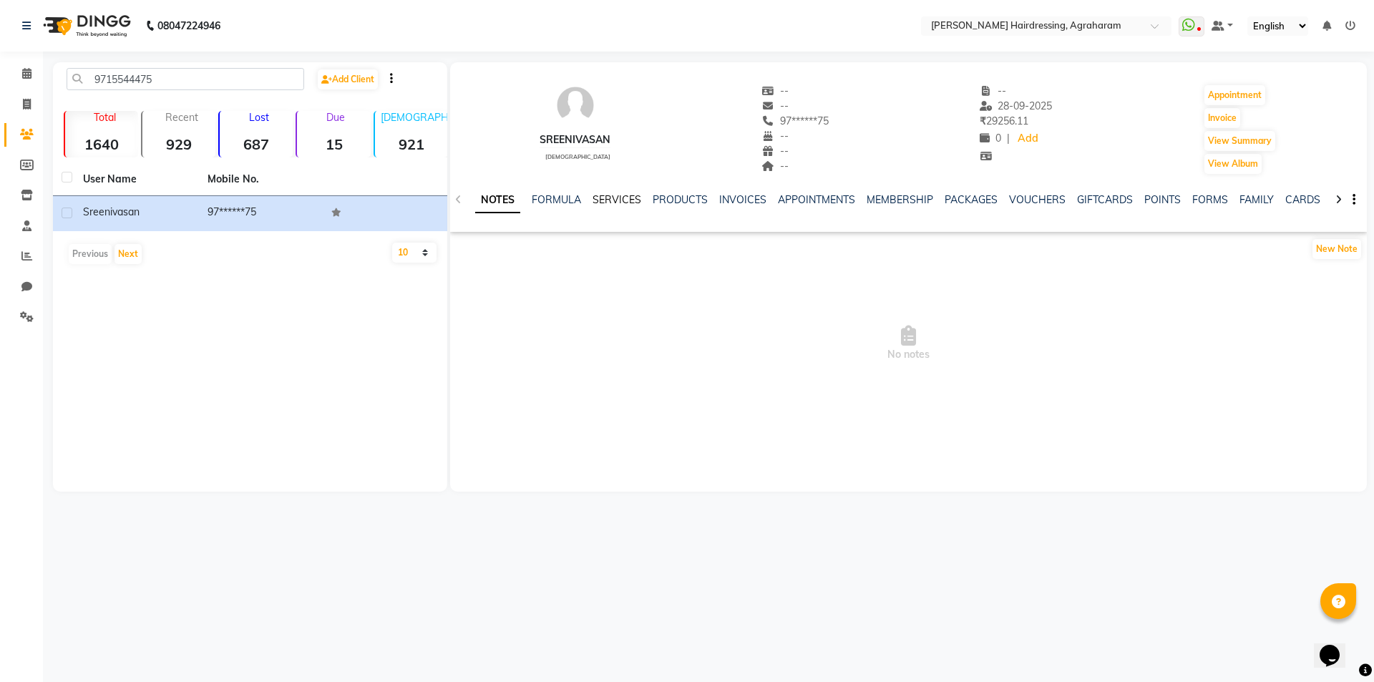
click at [612, 200] on link "SERVICES" at bounding box center [617, 199] width 49 height 13
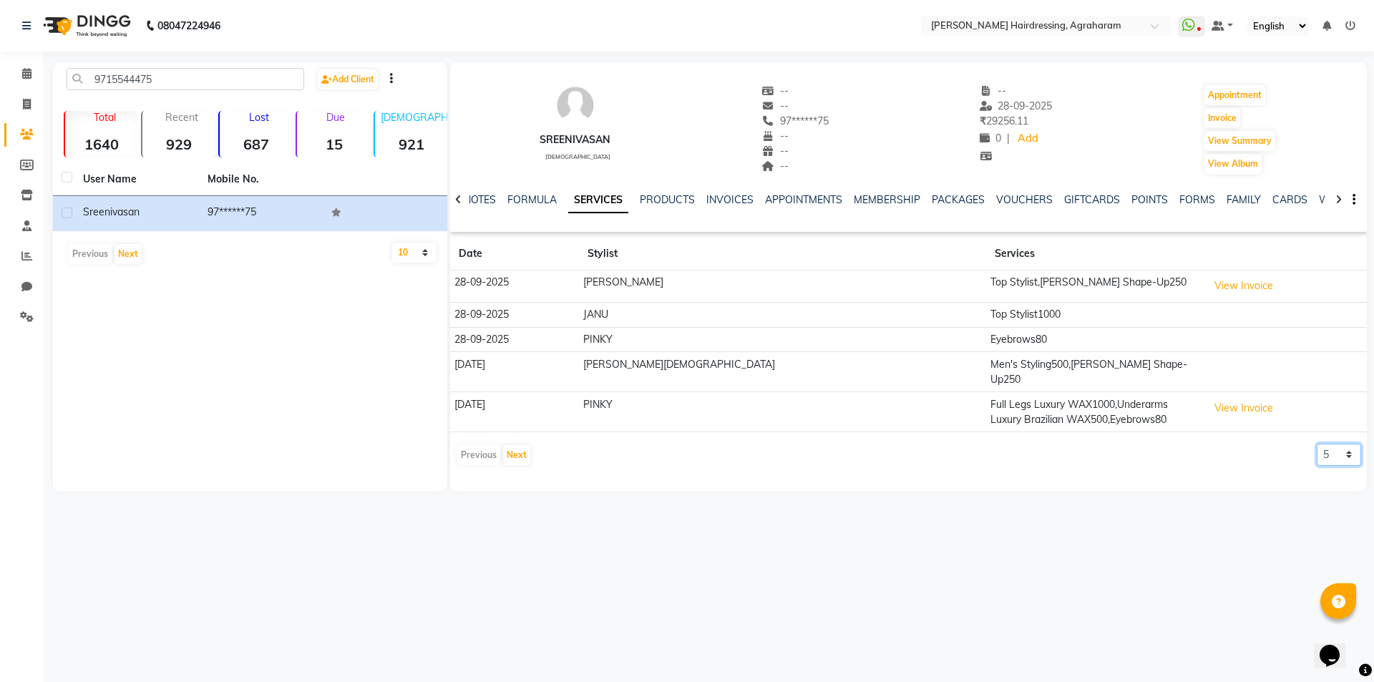
click at [1346, 444] on select "5 10 50 100 500" at bounding box center [1339, 455] width 44 height 22
select select "10"
click at [1317, 444] on select "5 10 50 100 500" at bounding box center [1339, 455] width 44 height 22
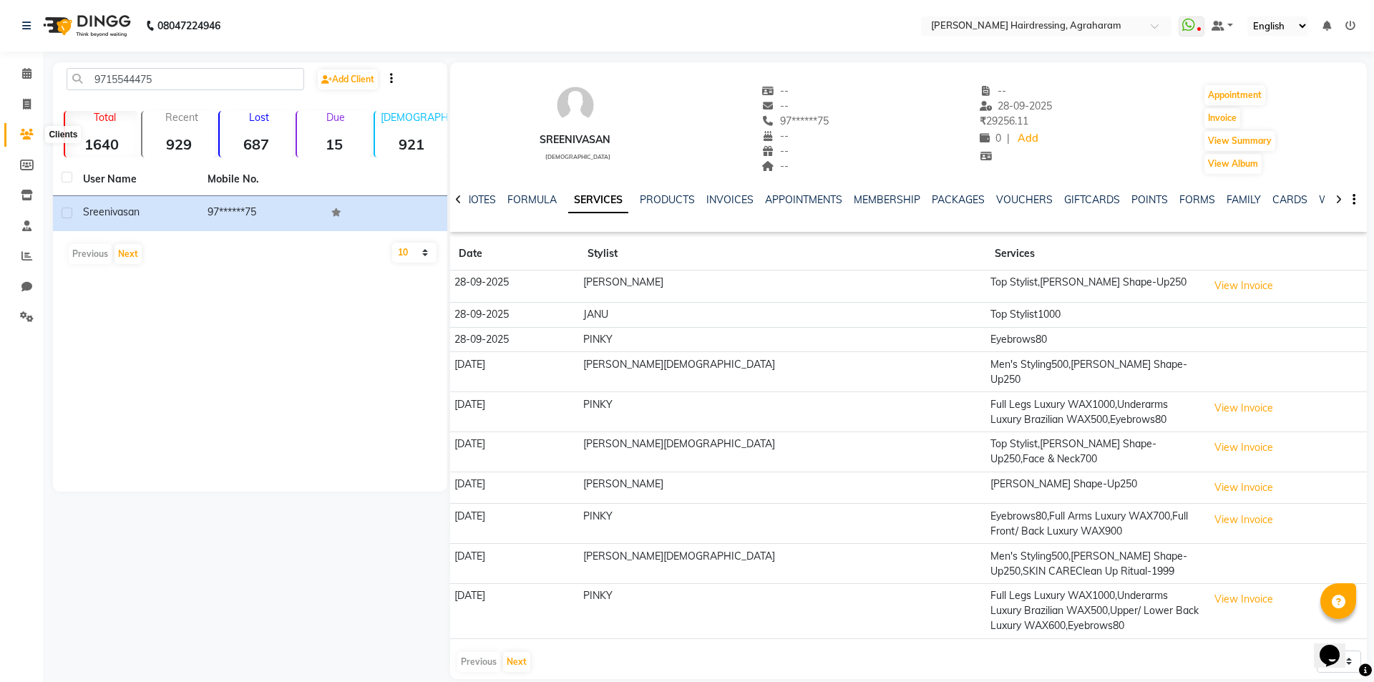
click at [26, 135] on icon at bounding box center [27, 134] width 14 height 11
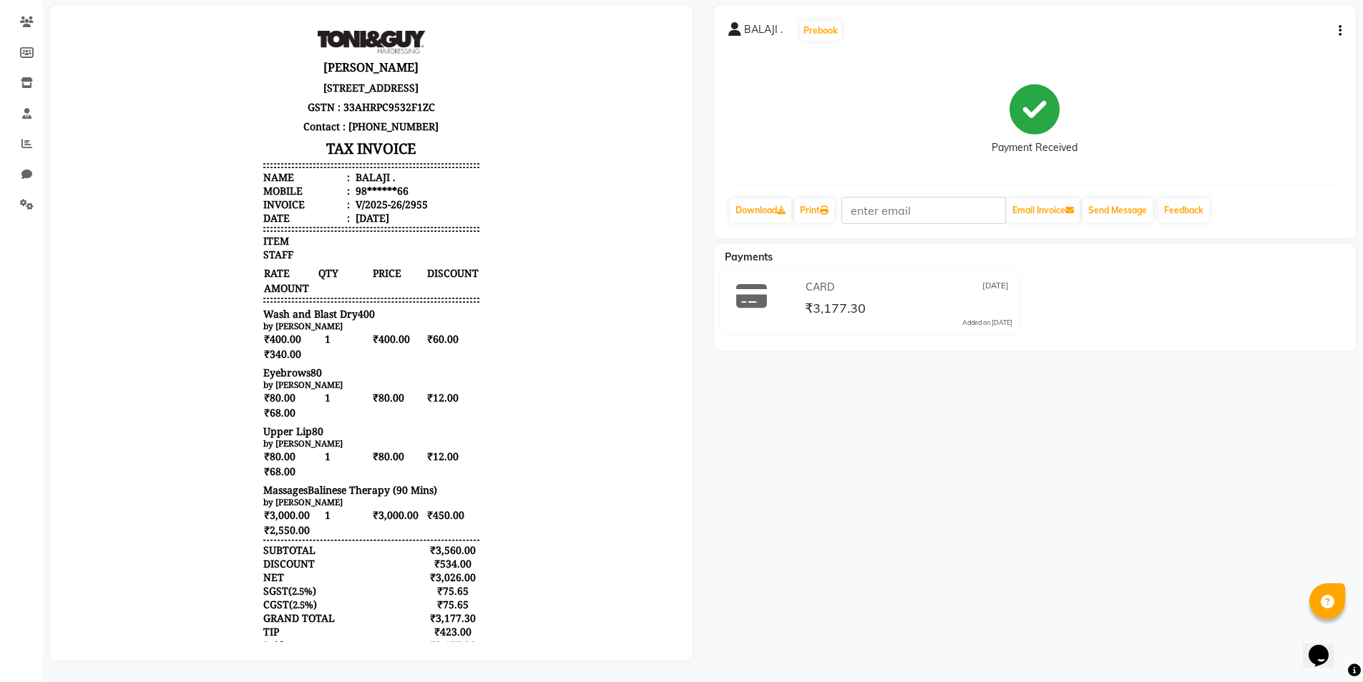
scroll to position [97, 0]
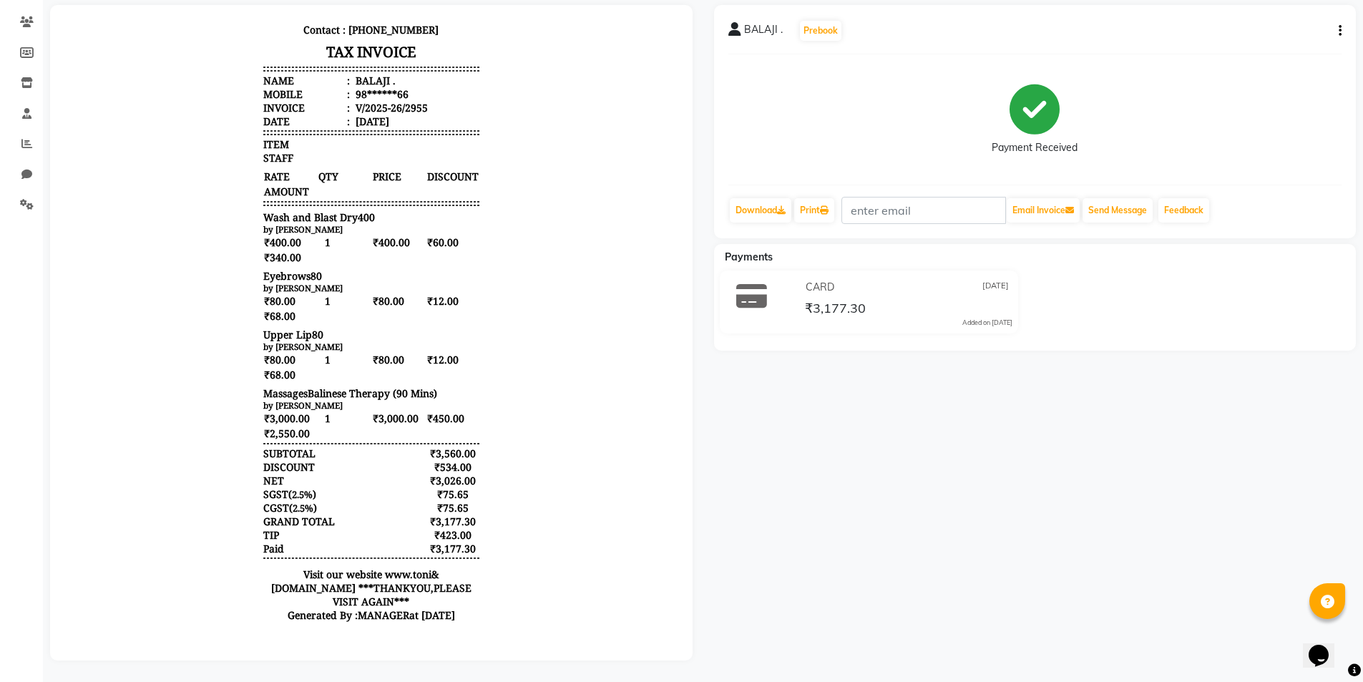
drag, startPoint x: 476, startPoint y: 547, endPoint x: 416, endPoint y: 553, distance: 60.4
click at [416, 553] on body "Chitra Jayan 42,Palani road, opposite to Sona tower,New Agraharam, Dindigul-624…" at bounding box center [371, 282] width 603 height 708
